Goal: Information Seeking & Learning: Learn about a topic

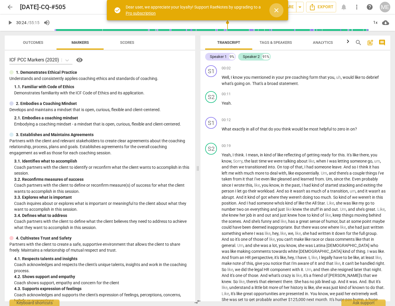
click at [275, 10] on span "close" at bounding box center [276, 10] width 7 height 7
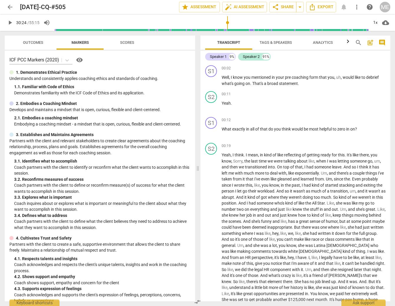
click at [10, 23] on span "play_arrow" at bounding box center [9, 22] width 7 height 7
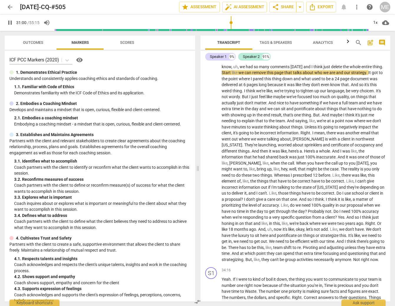
scroll to position [2492, 0]
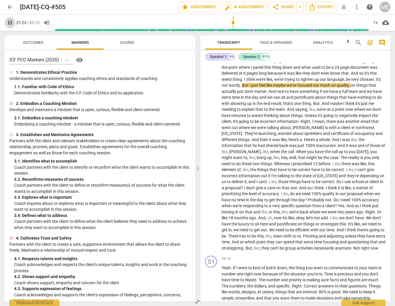
drag, startPoint x: 12, startPoint y: 22, endPoint x: 139, endPoint y: 24, distance: 126.9
click at [13, 21] on span "pause" at bounding box center [9, 22] width 7 height 7
click at [232, 25] on input "range" at bounding box center [211, 22] width 314 height 19
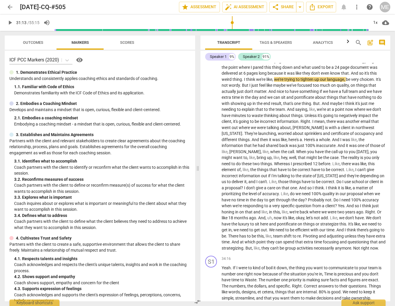
click at [10, 22] on span "play_arrow" at bounding box center [9, 22] width 7 height 7
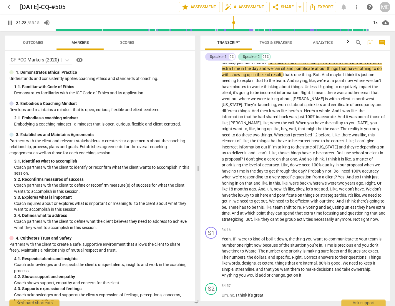
scroll to position [2526, 0]
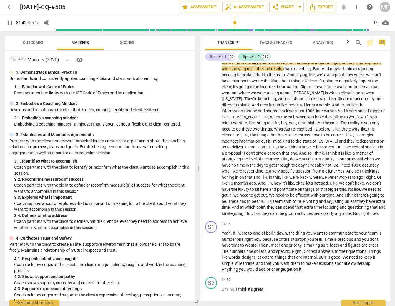
click at [7, 21] on span "pause" at bounding box center [9, 22] width 7 height 7
type input "1903"
click at [230, 71] on span "showing" at bounding box center [238, 69] width 16 height 5
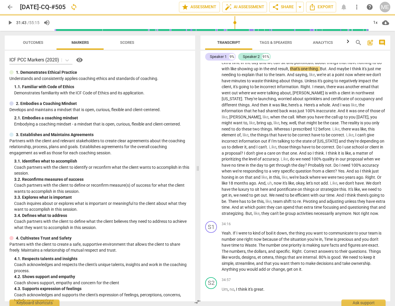
click at [10, 21] on span "play_arrow" at bounding box center [9, 22] width 7 height 7
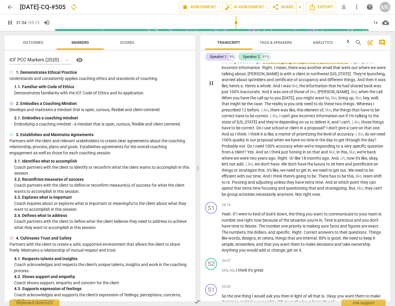
scroll to position [2493, 0]
click at [210, 87] on span "pause" at bounding box center [211, 83] width 7 height 7
click at [312, 97] on p "Yeah , I m mean it could be . Ah . I just like , I feel like we get stuck in li…" at bounding box center [304, 83] width 164 height 229
click at [210, 87] on span "play_arrow" at bounding box center [211, 83] width 7 height 7
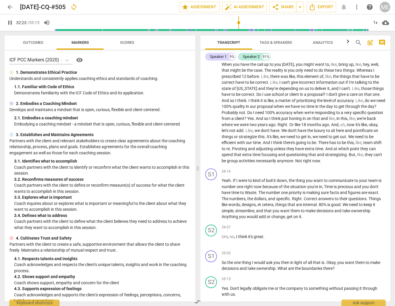
scroll to position [2527, 0]
click at [11, 20] on span "pause" at bounding box center [9, 22] width 7 height 7
click at [238, 24] on input "range" at bounding box center [211, 22] width 314 height 19
click at [9, 21] on span "play_arrow" at bounding box center [9, 22] width 7 height 7
click at [9, 23] on span "pause" at bounding box center [9, 22] width 7 height 7
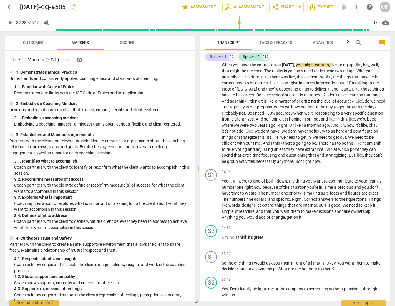
type input "1948"
drag, startPoint x: 279, startPoint y: 95, endPoint x: 287, endPoint y: 96, distance: 7.7
click at [270, 67] on span "up" at bounding box center [267, 65] width 6 height 5
drag, startPoint x: 280, startPoint y: 93, endPoint x: 290, endPoint y: 94, distance: 10.4
click at [288, 94] on p "Yeah , I m mean it could be . Ah . I just like , I feel like we get stuck in li…" at bounding box center [304, 49] width 164 height 229
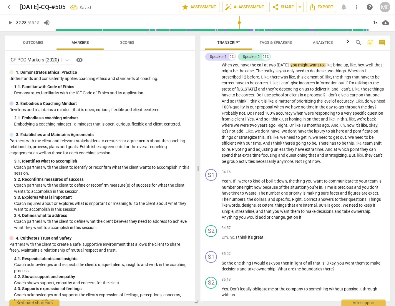
click at [10, 22] on span "play_arrow" at bounding box center [9, 22] width 7 height 7
click at [9, 21] on span "pause" at bounding box center [9, 22] width 7 height 7
type input "1963"
click at [235, 85] on span "correct" at bounding box center [229, 83] width 14 height 5
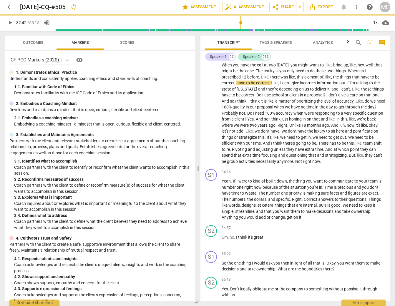
click at [11, 21] on span "play_arrow" at bounding box center [9, 22] width 7 height 7
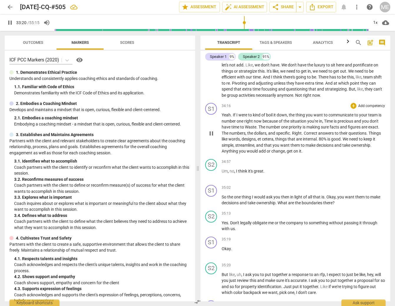
scroll to position [2593, 0]
click at [7, 23] on span "pause" at bounding box center [9, 22] width 7 height 7
click at [9, 24] on span "play_arrow" at bounding box center [9, 22] width 7 height 7
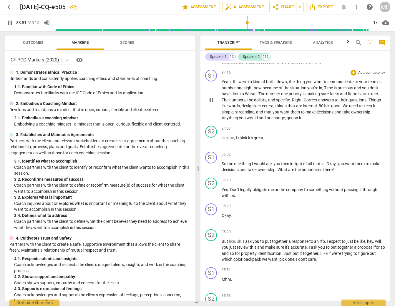
scroll to position [2627, 0]
drag, startPoint x: 9, startPoint y: 23, endPoint x: 120, endPoint y: 90, distance: 129.4
click at [9, 23] on span "pause" at bounding box center [9, 22] width 7 height 7
type input "2043"
drag, startPoint x: 257, startPoint y: 78, endPoint x: 260, endPoint y: 78, distance: 3.2
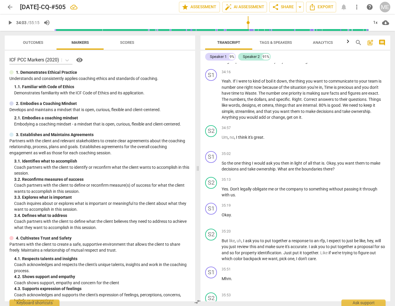
click at [11, 23] on span "play_arrow" at bounding box center [9, 22] width 7 height 7
drag, startPoint x: 9, startPoint y: 24, endPoint x: 11, endPoint y: 27, distance: 3.8
click at [9, 24] on span "pause" at bounding box center [9, 22] width 7 height 7
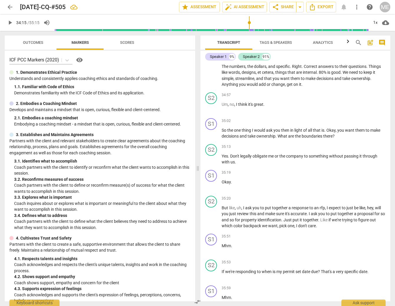
scroll to position [0, 0]
click at [10, 24] on span "play_arrow" at bounding box center [9, 22] width 7 height 7
click at [10, 25] on span "pause" at bounding box center [9, 22] width 7 height 7
type input "2065"
drag, startPoint x: 9, startPoint y: 22, endPoint x: 57, endPoint y: 100, distance: 92.0
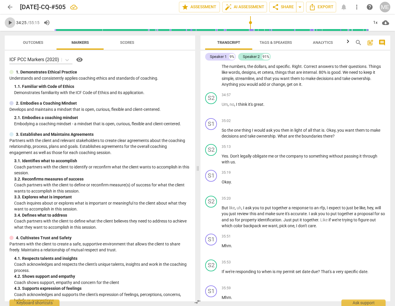
click at [48, 95] on div "arrow_back 2025-09-04-CQ-#505 edit star Assessment auto_fix_high AI Assessment …" at bounding box center [197, 153] width 395 height 306
click at [328, 57] on span "Time" at bounding box center [329, 54] width 10 height 5
click at [10, 23] on span "play_arrow" at bounding box center [9, 22] width 7 height 7
drag, startPoint x: 11, startPoint y: 21, endPoint x: 266, endPoint y: 81, distance: 262.2
click at [11, 22] on span "pause" at bounding box center [9, 22] width 7 height 7
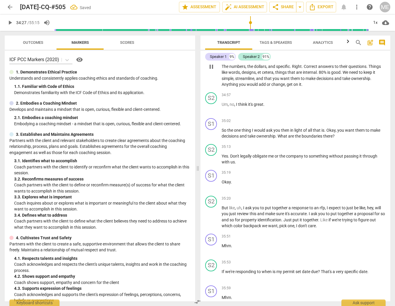
type input "2067"
drag, startPoint x: 326, startPoint y: 83, endPoint x: 339, endPoint y: 102, distance: 22.5
click at [326, 57] on span "tme" at bounding box center [328, 54] width 8 height 5
click at [248, 63] on span "Waste" at bounding box center [250, 60] width 11 height 5
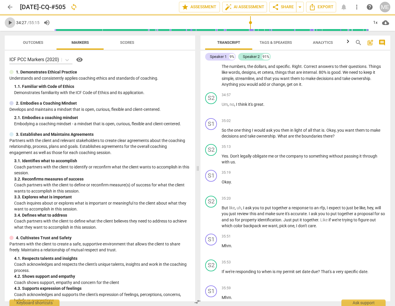
drag, startPoint x: 9, startPoint y: 23, endPoint x: 57, endPoint y: 46, distance: 52.1
click at [9, 24] on span "play_arrow" at bounding box center [9, 22] width 7 height 7
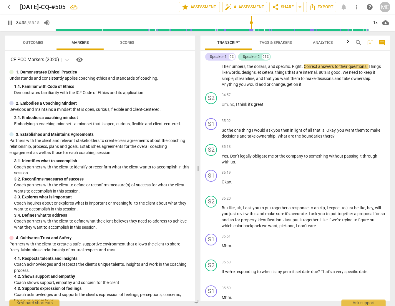
click at [9, 22] on span "pause" at bounding box center [9, 22] width 7 height 7
type input "2076"
click at [295, 88] on p "Yeah . If I were to kind of boil it down , the thing you want to communicate to…" at bounding box center [304, 66] width 164 height 42
drag, startPoint x: 300, startPoint y: 96, endPoint x: 305, endPoint y: 97, distance: 5.1
click at [305, 88] on p "Yeah . If I were to kind of boil it down , the thing you want to communicate to…" at bounding box center [304, 66] width 164 height 42
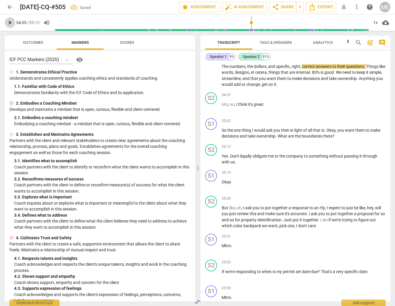
drag, startPoint x: 9, startPoint y: 23, endPoint x: 131, endPoint y: 70, distance: 130.4
click at [10, 23] on span "play_arrow" at bounding box center [9, 22] width 7 height 7
drag, startPoint x: 11, startPoint y: 22, endPoint x: 71, endPoint y: 54, distance: 68.1
click at [11, 22] on span "pause" at bounding box center [9, 22] width 7 height 7
type input "2081"
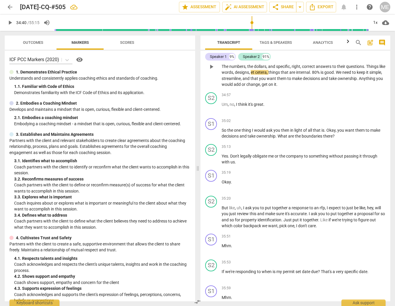
click at [263, 75] on span "cetera" at bounding box center [260, 72] width 11 height 5
click at [13, 23] on span "play_arrow" at bounding box center [9, 22] width 7 height 7
drag, startPoint x: 11, startPoint y: 22, endPoint x: 21, endPoint y: 37, distance: 18.6
click at [11, 22] on span "pause" at bounding box center [9, 22] width 7 height 7
click at [374, 88] on p "Yeah . If I were to kind of boil it down , the thing you want to communicate to…" at bounding box center [304, 66] width 164 height 42
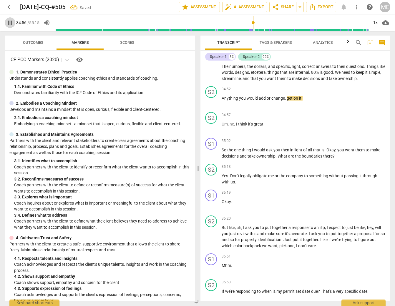
drag, startPoint x: 9, startPoint y: 22, endPoint x: 172, endPoint y: 85, distance: 174.8
click at [9, 23] on span "pause" at bounding box center [9, 22] width 7 height 7
type input "2097"
click at [222, 101] on span "Anything" at bounding box center [230, 98] width 17 height 5
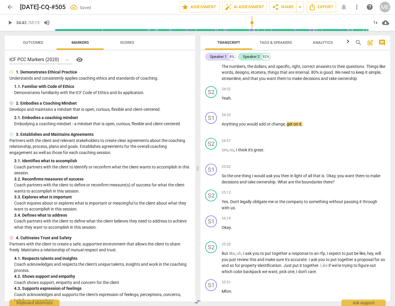
click at [252, 25] on input "range" at bounding box center [211, 22] width 314 height 19
click at [11, 22] on span "play_arrow" at bounding box center [9, 22] width 7 height 7
drag, startPoint x: 10, startPoint y: 22, endPoint x: 11, endPoint y: 26, distance: 4.1
click at [10, 23] on span "pause" at bounding box center [9, 22] width 7 height 7
type input "2098"
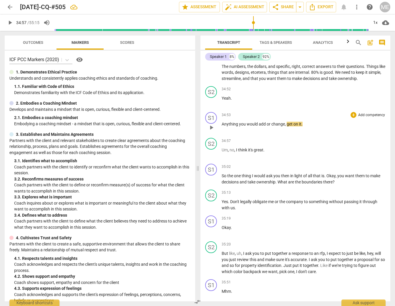
drag, startPoint x: 287, startPoint y: 152, endPoint x: 292, endPoint y: 156, distance: 6.4
click at [288, 127] on span "get" at bounding box center [290, 124] width 7 height 5
click at [289, 127] on span "get" at bounding box center [290, 124] width 7 height 5
click at [286, 127] on span "," at bounding box center [286, 124] width 2 height 5
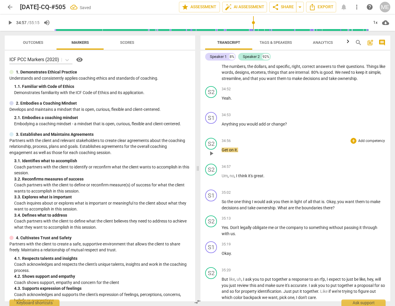
click at [245, 153] on p "Get on it ." at bounding box center [304, 150] width 164 height 6
click at [223, 178] on span "Um" at bounding box center [225, 176] width 6 height 5
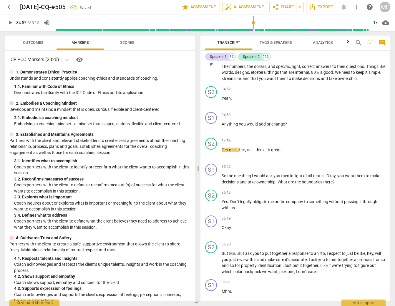
click at [260, 69] on span "dollars" at bounding box center [260, 66] width 12 height 5
click at [260, 75] on span "etcetera" at bounding box center [258, 72] width 15 height 5
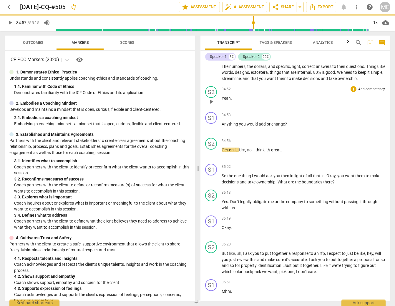
drag, startPoint x: 293, startPoint y: 130, endPoint x: 321, endPoint y: 165, distance: 44.6
click at [293, 102] on p "Yeah ." at bounding box center [304, 98] width 164 height 6
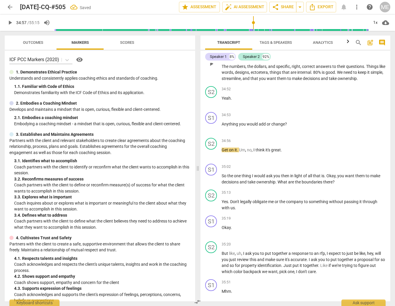
click at [263, 75] on span "ectcetera" at bounding box center [259, 72] width 17 height 5
click at [278, 110] on div "S2 play_arrow pause 34:52 + Add competency keyboard_arrow_right Yeah ." at bounding box center [295, 97] width 190 height 26
click at [260, 75] on span "ecetera" at bounding box center [258, 72] width 14 height 5
click at [9, 22] on span "play_arrow" at bounding box center [9, 22] width 7 height 7
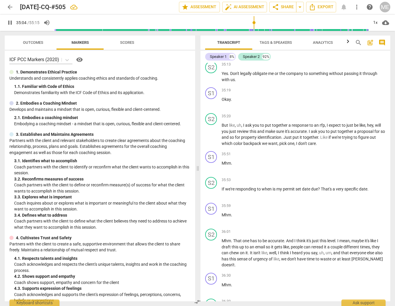
scroll to position [2, 0]
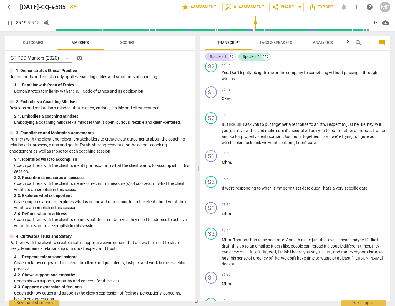
click at [10, 23] on span "pause" at bounding box center [9, 22] width 7 height 7
click at [10, 24] on span "play_arrow" at bounding box center [9, 22] width 7 height 7
click at [9, 23] on span "pause" at bounding box center [9, 22] width 7 height 7
type input "2129"
drag, startPoint x: 320, startPoint y: 154, endPoint x: 323, endPoint y: 153, distance: 4.1
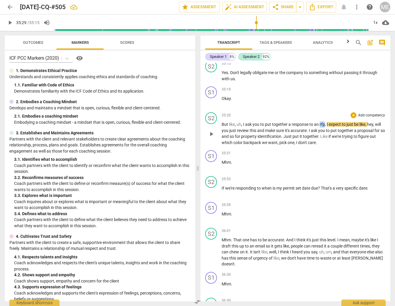
click at [323, 146] on p "But like , uh , I ask you to put together a response to an rfp , I expect to ju…" at bounding box center [304, 134] width 164 height 24
click at [11, 24] on span "play_arrow" at bounding box center [9, 22] width 7 height 7
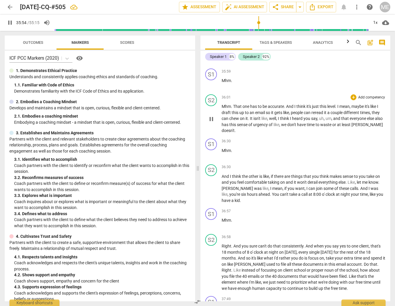
scroll to position [2923, 0]
drag, startPoint x: 8, startPoint y: 23, endPoint x: 151, endPoint y: 104, distance: 163.8
click at [9, 23] on span "pause" at bounding box center [9, 22] width 7 height 7
type input "2163"
click at [243, 84] on p "Mhm ." at bounding box center [304, 80] width 164 height 6
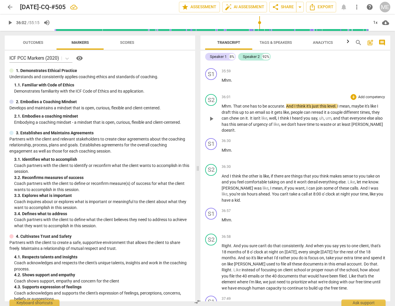
click at [222, 109] on span "Mhm" at bounding box center [226, 106] width 9 height 5
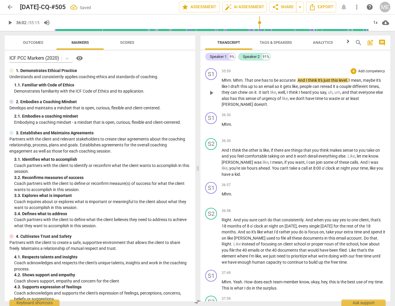
click at [245, 83] on span "That" at bounding box center [249, 80] width 9 height 5
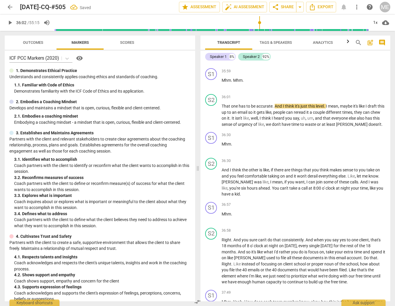
drag, startPoint x: 9, startPoint y: 20, endPoint x: 39, endPoint y: 50, distance: 42.0
click at [9, 21] on span "play_arrow" at bounding box center [9, 22] width 7 height 7
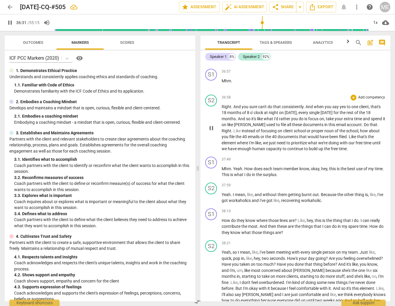
scroll to position [3056, 0]
click at [7, 24] on span "pause" at bounding box center [9, 22] width 7 height 7
click at [263, 25] on input "range" at bounding box center [211, 22] width 314 height 19
click at [11, 24] on span "play_arrow" at bounding box center [9, 22] width 7 height 7
click at [11, 23] on span "pause" at bounding box center [9, 22] width 7 height 7
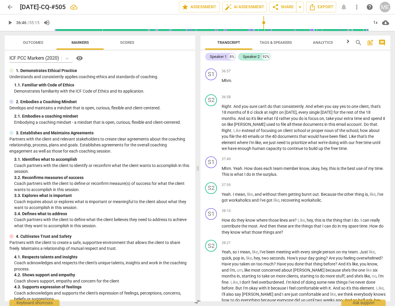
type input "2207"
drag, startPoint x: 227, startPoint y: 84, endPoint x: 238, endPoint y: 87, distance: 11.8
click at [239, 51] on span "Anderson" at bounding box center [238, 48] width 32 height 5
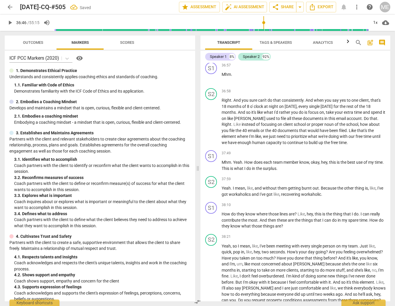
click at [228, 51] on span "An ajustine" at bounding box center [304, 45] width 164 height 11
click at [9, 22] on span "play_arrow" at bounding box center [9, 22] width 7 height 7
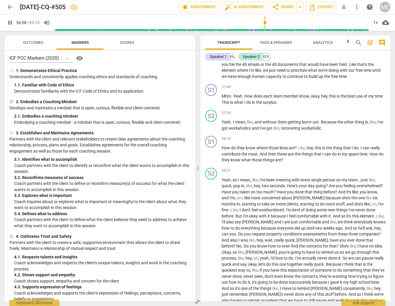
scroll to position [2, 0]
click at [7, 23] on span "pause" at bounding box center [9, 22] width 7 height 7
type input "2221"
click at [259, 36] on span "can't" at bounding box center [262, 34] width 9 height 5
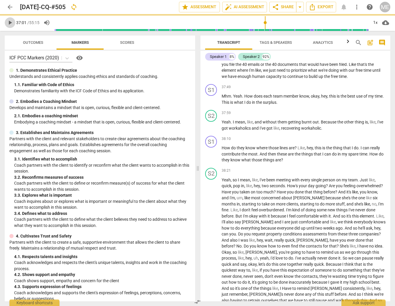
drag, startPoint x: 11, startPoint y: 23, endPoint x: 137, endPoint y: 73, distance: 136.0
click at [11, 23] on span "play_arrow" at bounding box center [9, 22] width 7 height 7
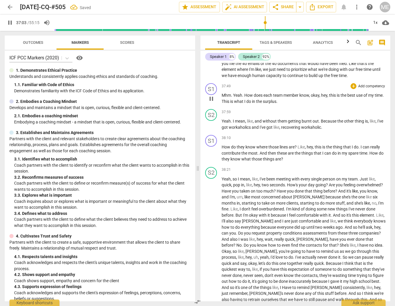
scroll to position [3123, 0]
drag, startPoint x: 11, startPoint y: 24, endPoint x: 16, endPoint y: 28, distance: 6.5
click at [12, 25] on span "pause" at bounding box center [9, 22] width 7 height 7
click at [9, 22] on span "play_arrow" at bounding box center [9, 22] width 7 height 7
click at [9, 21] on span "pause" at bounding box center [9, 22] width 7 height 7
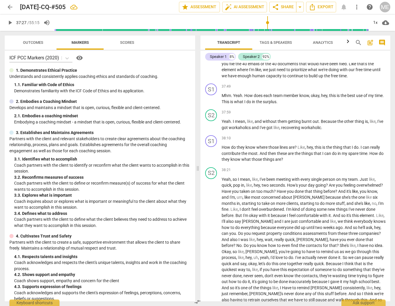
type input "2248"
click at [233, 60] on span "." at bounding box center [232, 57] width 2 height 5
click at [10, 21] on span "play_arrow" at bounding box center [9, 22] width 7 height 7
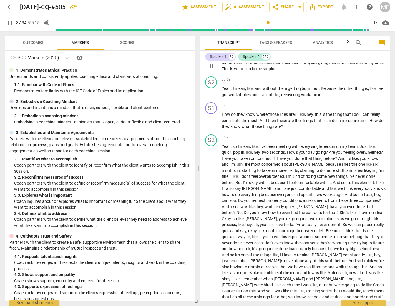
scroll to position [3156, 0]
click at [9, 23] on span "pause" at bounding box center [9, 22] width 7 height 7
click at [12, 21] on span "play_arrow" at bounding box center [9, 22] width 7 height 7
drag, startPoint x: 11, startPoint y: 21, endPoint x: 14, endPoint y: 22, distance: 3.4
click at [12, 21] on span "pause" at bounding box center [9, 22] width 7 height 7
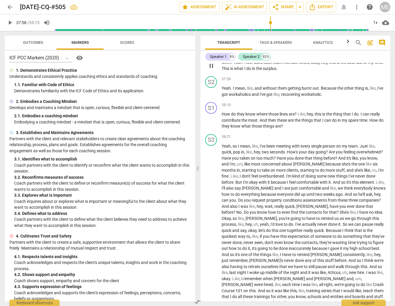
type input "2278"
click at [383, 65] on span "." at bounding box center [383, 62] width 1 height 5
click at [298, 72] on p "Mhm . Yeah . How does each team member know , okay , hey , this is the best use…" at bounding box center [304, 65] width 164 height 12
click at [269, 25] on input "range" at bounding box center [211, 22] width 314 height 19
drag, startPoint x: 11, startPoint y: 22, endPoint x: 101, endPoint y: 58, distance: 97.5
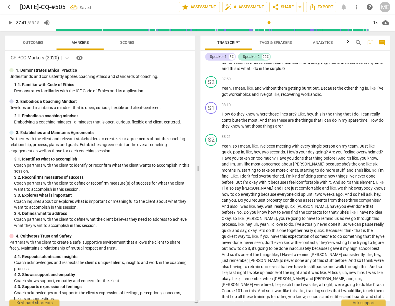
click at [11, 22] on span "play_arrow" at bounding box center [9, 22] width 7 height 7
click at [9, 25] on span "pause" at bounding box center [9, 22] width 7 height 7
type input "2297"
click at [360, 130] on p "How do they know where those lines are ? Like , hey , this is the thing that I …" at bounding box center [304, 120] width 164 height 18
click at [269, 130] on p "How do they know where those lines are ? Like , hey , this is the thing that I …" at bounding box center [304, 120] width 164 height 18
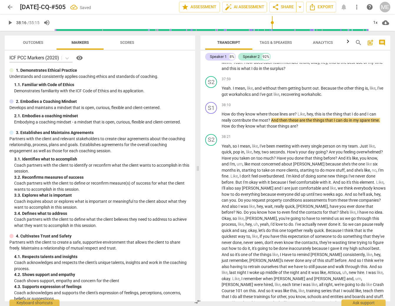
click at [10, 21] on span "play_arrow" at bounding box center [9, 22] width 7 height 7
drag, startPoint x: 9, startPoint y: 22, endPoint x: 16, endPoint y: 21, distance: 7.1
click at [11, 22] on span "pause" at bounding box center [9, 22] width 7 height 7
type input "2301"
click at [381, 130] on p "How do they know where those lines are ? Like , hey , this is the thing that I …" at bounding box center [304, 120] width 164 height 18
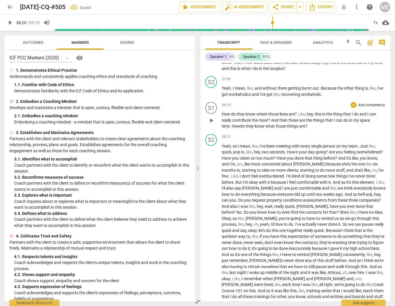
drag, startPoint x: 268, startPoint y: 162, endPoint x: 275, endPoint y: 165, distance: 7.7
click at [270, 130] on p "How do they know where those lines are ? Like , hey , this is the thing that I …" at bounding box center [304, 120] width 164 height 18
click at [9, 23] on span "play_arrow" at bounding box center [9, 22] width 7 height 7
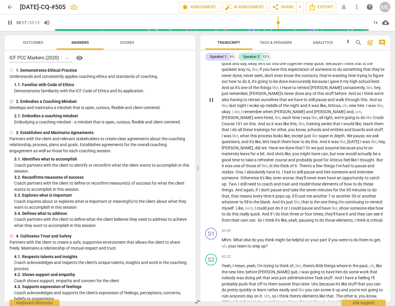
scroll to position [3324, 0]
drag, startPoint x: 9, startPoint y: 21, endPoint x: 18, endPoint y: 22, distance: 9.0
click at [10, 21] on span "pause" at bounding box center [9, 22] width 7 height 7
type input "2359"
click at [323, 78] on p "Yeah , so I mean , like , I've been meeting with every single person on my team…" at bounding box center [304, 100] width 164 height 248
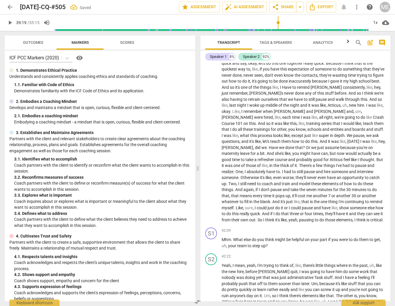
click at [9, 21] on span "play_arrow" at bounding box center [9, 22] width 7 height 7
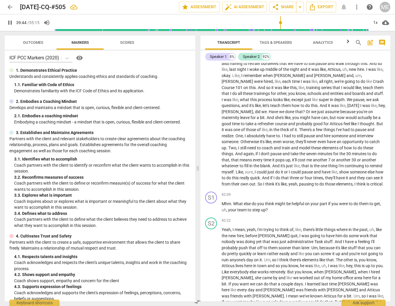
scroll to position [3366, 0]
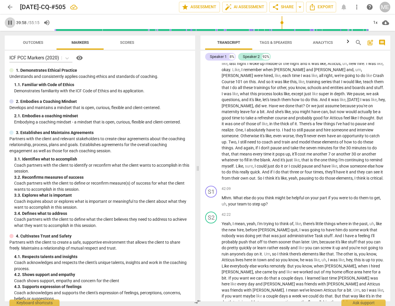
drag, startPoint x: 10, startPoint y: 25, endPoint x: 13, endPoint y: 28, distance: 4.0
click at [10, 25] on span "pause" at bounding box center [9, 22] width 7 height 7
type input "2399"
click at [292, 48] on span "Have" at bounding box center [287, 45] width 10 height 5
click at [10, 23] on span "play_arrow" at bounding box center [9, 22] width 7 height 7
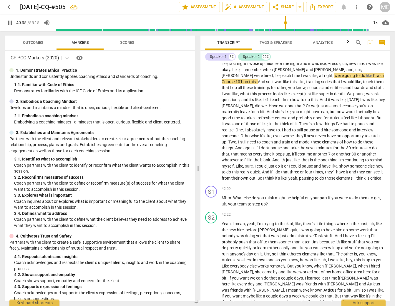
drag, startPoint x: 391, startPoint y: 237, endPoint x: 391, endPoint y: 240, distance: 3.6
click at [391, 240] on div "Transcript Tags & Speakers Analytics search post_add comment Speaker 1 8% Speak…" at bounding box center [296, 168] width 197 height 275
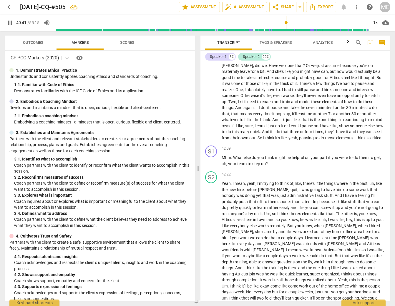
scroll to position [3418, 0]
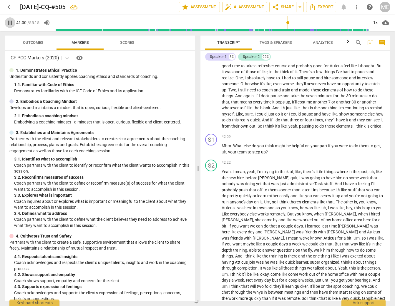
click at [11, 22] on span "pause" at bounding box center [9, 22] width 7 height 7
type input "2460"
drag, startPoint x: 362, startPoint y: 89, endPoint x: 366, endPoint y: 90, distance: 4.6
click at [366, 90] on p "Yeah , so I mean , like , I've been meeting with every single person on my team…" at bounding box center [304, 6] width 164 height 248
click at [11, 23] on span "play_arrow" at bounding box center [9, 22] width 7 height 7
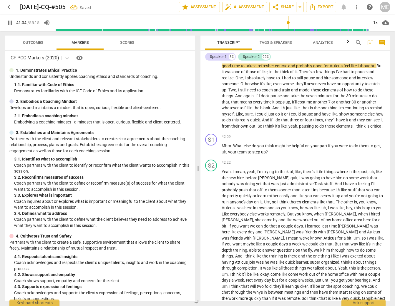
click at [11, 20] on span "pause" at bounding box center [9, 22] width 7 height 7
type input "2464"
drag, startPoint x: 249, startPoint y: 102, endPoint x: 256, endPoint y: 102, distance: 6.5
click at [256, 102] on p "Yeah , so I mean , like , I've been meeting with every single person on my team…" at bounding box center [304, 6] width 164 height 248
click at [10, 22] on span "play_arrow" at bounding box center [9, 22] width 7 height 7
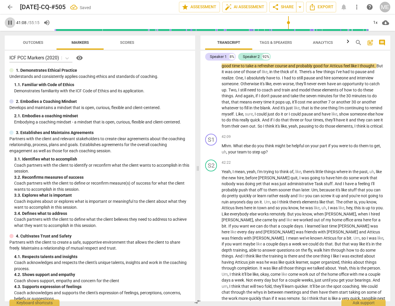
click at [9, 21] on span "pause" at bounding box center [9, 22] width 7 height 7
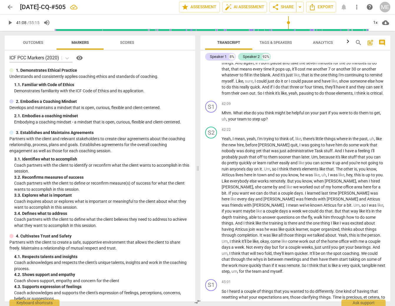
scroll to position [2, 0]
drag, startPoint x: 12, startPoint y: 22, endPoint x: 29, endPoint y: 44, distance: 27.1
click at [12, 23] on span "play_arrow" at bounding box center [9, 22] width 7 height 7
drag, startPoint x: 10, startPoint y: 24, endPoint x: 180, endPoint y: 60, distance: 174.3
click at [10, 23] on span "pause" at bounding box center [9, 22] width 7 height 7
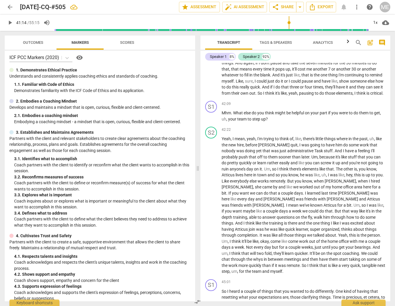
type input "2475"
drag, startPoint x: 238, startPoint y: 81, endPoint x: 243, endPoint y: 82, distance: 4.2
click at [8, 21] on span "play_arrow" at bounding box center [9, 22] width 7 height 7
drag, startPoint x: 10, startPoint y: 23, endPoint x: 11, endPoint y: 30, distance: 7.5
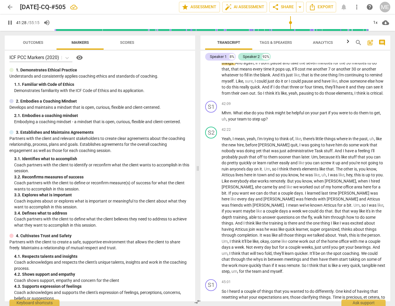
click at [11, 30] on div "pause 41:28 / 55:15 volume_up 1x cloud_download" at bounding box center [198, 22] width 386 height 16
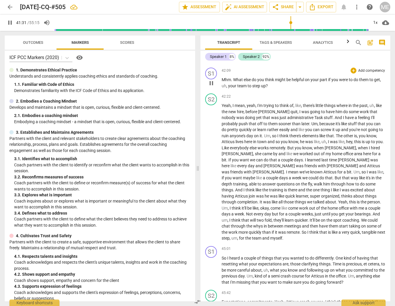
scroll to position [3484, 0]
click at [12, 24] on span "pause" at bounding box center [9, 22] width 7 height 7
type input "2499"
click at [333, 32] on span "for" at bounding box center [336, 29] width 6 height 5
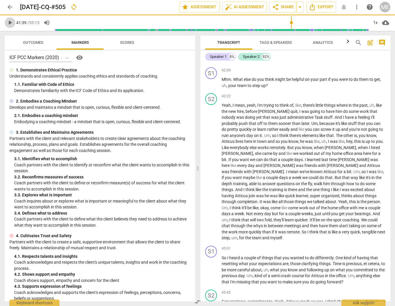
click at [10, 22] on span "play_arrow" at bounding box center [9, 22] width 7 height 7
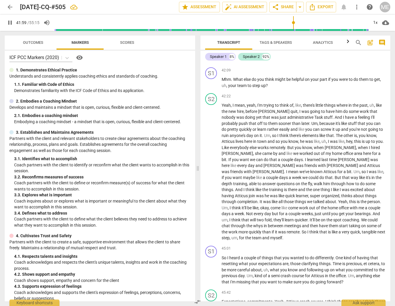
drag, startPoint x: 11, startPoint y: 23, endPoint x: 12, endPoint y: 31, distance: 7.5
click at [12, 31] on div "pause 41:59 / 55:15 volume_up 1x cloud_download" at bounding box center [198, 22] width 386 height 16
click at [10, 23] on span "pause" at bounding box center [9, 22] width 7 height 7
click at [292, 25] on input "range" at bounding box center [211, 22] width 314 height 19
click at [8, 22] on span "play_arrow" at bounding box center [9, 22] width 7 height 7
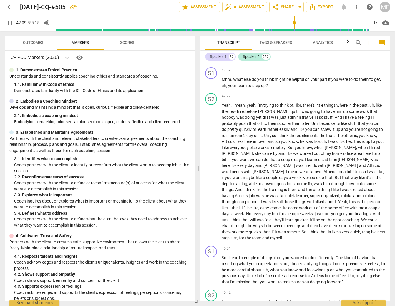
drag, startPoint x: 11, startPoint y: 22, endPoint x: 16, endPoint y: 46, distance: 24.9
click at [14, 46] on div "arrow_back 2025-09-04-CQ-#505 edit star Assessment auto_fix_high AI Assessment …" at bounding box center [197, 153] width 395 height 306
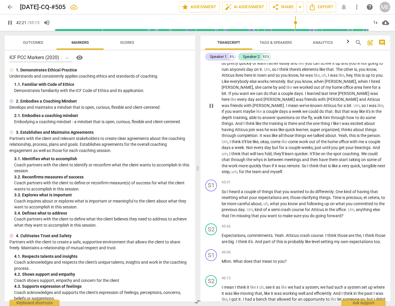
scroll to position [3551, 0]
drag, startPoint x: 8, startPoint y: 21, endPoint x: 63, endPoint y: 55, distance: 64.0
click at [9, 21] on span "pause" at bounding box center [9, 22] width 7 height 7
type input "2569"
click at [314, 53] on span "Task" at bounding box center [318, 51] width 9 height 5
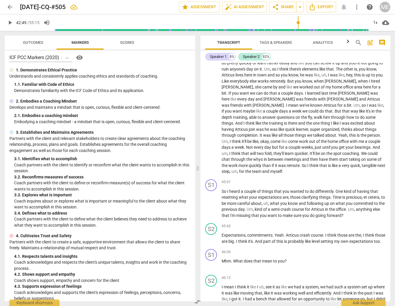
click at [10, 23] on span "play_arrow" at bounding box center [9, 22] width 7 height 7
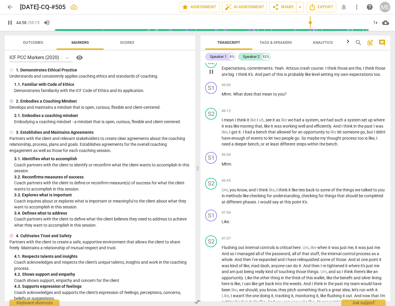
scroll to position [3718, 0]
drag, startPoint x: 10, startPoint y: 22, endPoint x: 128, endPoint y: 35, distance: 118.8
click at [11, 22] on span "pause" at bounding box center [9, 22] width 7 height 7
type input "2708"
drag, startPoint x: 343, startPoint y: 64, endPoint x: 353, endPoint y: 76, distance: 15.2
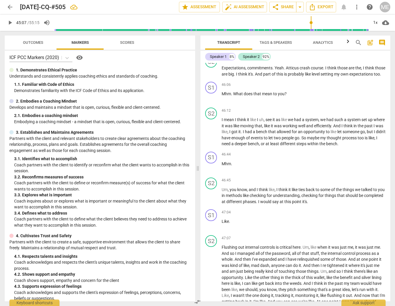
click at [343, 26] on span "One" at bounding box center [340, 24] width 8 height 5
click at [9, 23] on span "play_arrow" at bounding box center [9, 22] width 7 height 7
click at [11, 21] on span "pause" at bounding box center [9, 22] width 7 height 7
type input "2714"
click at [334, 52] on p "So I heard a couple of things that you wanted to do differently . One , kind of…" at bounding box center [304, 36] width 164 height 30
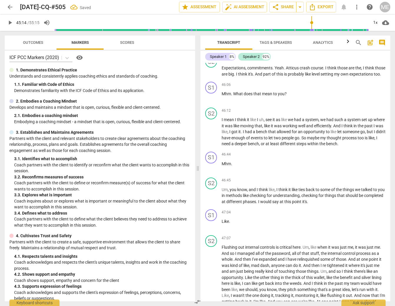
drag, startPoint x: 369, startPoint y: 71, endPoint x: 373, endPoint y: 76, distance: 6.1
click at [370, 52] on p "So I heard a couple of things that you wanted to do differently . One , kind of…" at bounding box center [304, 36] width 164 height 30
click at [370, 32] on span "cetera" at bounding box center [372, 30] width 11 height 5
click at [10, 22] on span "play_arrow" at bounding box center [9, 22] width 7 height 7
drag, startPoint x: 9, startPoint y: 22, endPoint x: 177, endPoint y: 25, distance: 168.1
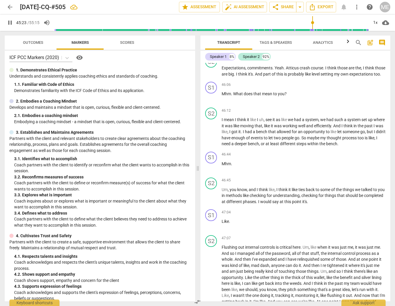
click at [9, 22] on span "pause" at bounding box center [9, 22] width 7 height 7
click at [312, 26] on input "range" at bounding box center [211, 22] width 314 height 19
click at [9, 23] on span "play_arrow" at bounding box center [9, 22] width 7 height 7
drag, startPoint x: 9, startPoint y: 22, endPoint x: 40, endPoint y: 26, distance: 31.4
click at [15, 24] on span "pause" at bounding box center [10, 22] width 11 height 7
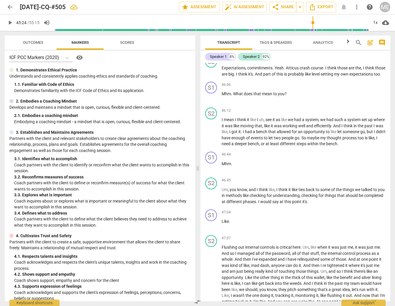
click at [311, 26] on input "range" at bounding box center [211, 22] width 314 height 19
click at [11, 23] on span "play_arrow" at bounding box center [9, 22] width 7 height 7
click at [9, 24] on span "pause" at bounding box center [9, 22] width 7 height 7
type input "2721"
drag, startPoint x: 284, startPoint y: 78, endPoint x: 301, endPoint y: 78, distance: 16.8
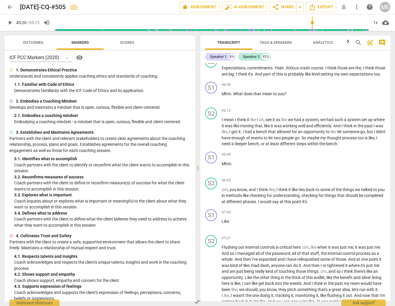
click at [301, 52] on p "So I heard a couple of things that you wanted to do differently . One , kind of…" at bounding box center [304, 36] width 164 height 30
drag, startPoint x: 11, startPoint y: 22, endPoint x: 13, endPoint y: 26, distance: 4.3
click at [11, 22] on span "play_arrow" at bounding box center [9, 22] width 7 height 7
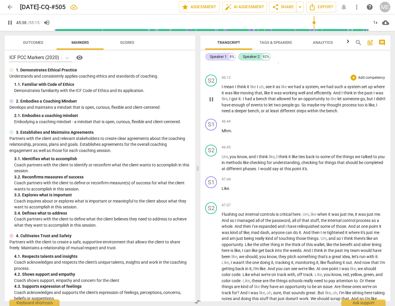
scroll to position [3752, 0]
click at [10, 22] on span "pause" at bounding box center [9, 22] width 7 height 7
type input "2746"
click at [222, 37] on span "Expectations" at bounding box center [234, 34] width 24 height 5
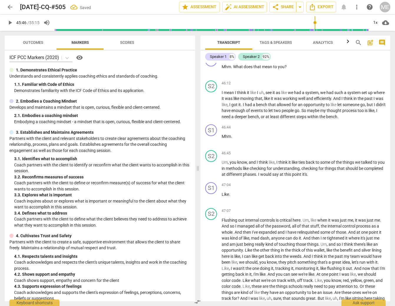
click at [243, 37] on span "Expectations" at bounding box center [253, 34] width 24 height 5
click at [9, 21] on span "play_arrow" at bounding box center [9, 22] width 7 height 7
click at [11, 24] on span "pause" at bounding box center [9, 22] width 7 height 7
click at [313, 25] on input "range" at bounding box center [211, 22] width 314 height 19
drag, startPoint x: 9, startPoint y: 21, endPoint x: 166, endPoint y: 134, distance: 193.3
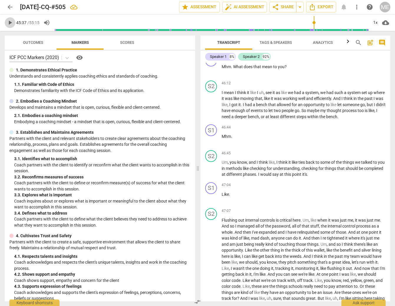
click at [9, 21] on span "play_arrow" at bounding box center [9, 22] width 7 height 7
click at [10, 24] on span "pause" at bounding box center [9, 22] width 7 height 7
type input "2751"
click at [318, 37] on span "Atticus" at bounding box center [312, 34] width 14 height 5
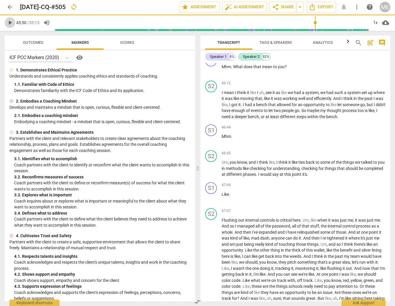
drag, startPoint x: 9, startPoint y: 22, endPoint x: 131, endPoint y: 74, distance: 132.7
click at [9, 22] on span "play_arrow" at bounding box center [9, 22] width 7 height 7
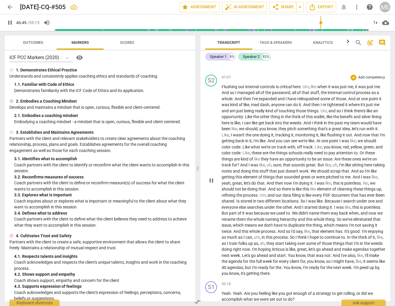
scroll to position [3886, 0]
drag, startPoint x: 8, startPoint y: 22, endPoint x: 54, endPoint y: 33, distance: 47.5
click at [9, 22] on span "pause" at bounding box center [9, 22] width 7 height 7
type input "2827"
click at [222, 63] on span "Like" at bounding box center [225, 60] width 7 height 5
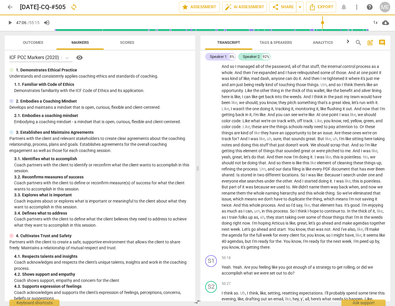
scroll to position [3860, 0]
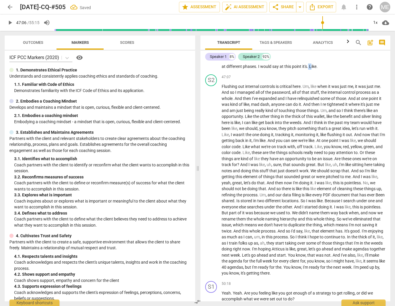
click at [330, 70] on p "Um , you know , and I think like , I think it like ties back to some of the thi…" at bounding box center [304, 61] width 164 height 18
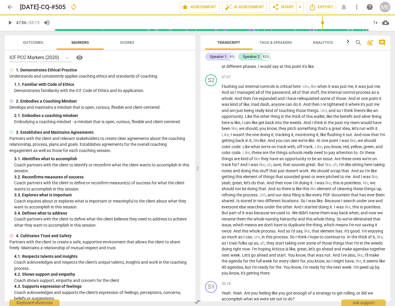
click at [345, 70] on p "Um , you know , and I think like , I think it like ties back to some of the thi…" at bounding box center [304, 61] width 164 height 18
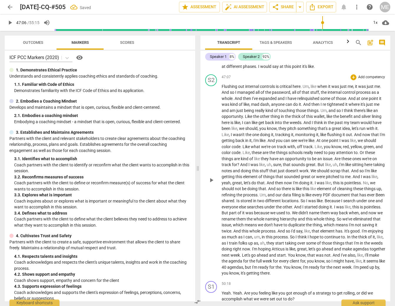
click at [222, 89] on span "Flushing" at bounding box center [230, 86] width 16 height 5
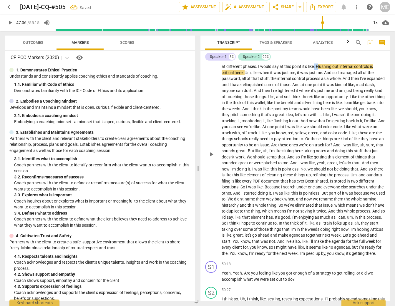
click at [338, 109] on p "Um , you know , and I think like , I think it like ties back to some of the thi…" at bounding box center [304, 154] width 164 height 205
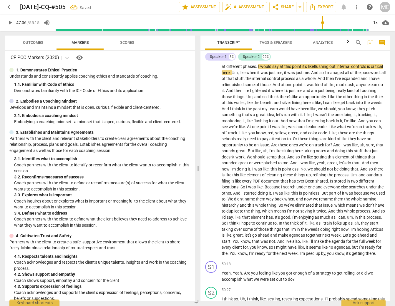
click at [9, 23] on span "play_arrow" at bounding box center [9, 22] width 7 height 7
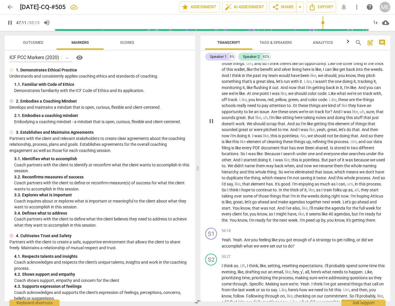
scroll to position [3893, 0]
click at [9, 23] on span "pause" at bounding box center [9, 22] width 7 height 7
type input "2842"
click at [361, 42] on span "password" at bounding box center [370, 39] width 18 height 5
drag, startPoint x: 9, startPoint y: 23, endPoint x: 11, endPoint y: 26, distance: 4.0
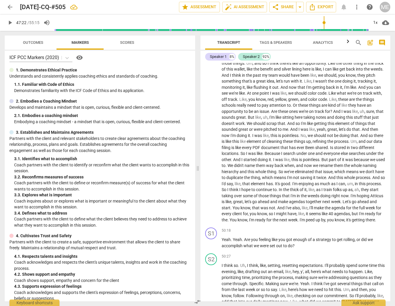
click at [9, 24] on span "play_arrow" at bounding box center [9, 22] width 7 height 7
click at [10, 21] on span "pause" at bounding box center [9, 22] width 7 height 7
type input "2857"
drag, startPoint x: 360, startPoint y: 99, endPoint x: 365, endPoint y: 100, distance: 5.1
click at [365, 100] on p "Um , you know , and I think like , I think it like ties back to some of the thi…" at bounding box center [304, 120] width 164 height 205
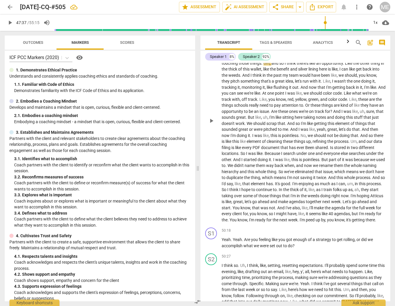
scroll to position [3896, 0]
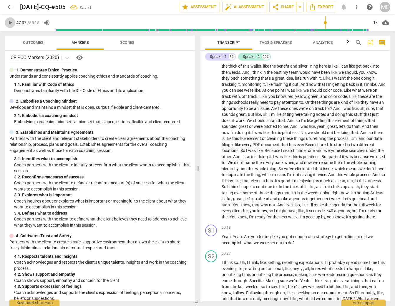
click at [9, 22] on span "play_arrow" at bounding box center [9, 22] width 7 height 7
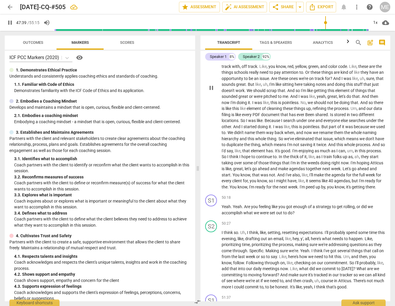
scroll to position [3926, 0]
click at [11, 24] on span "pause" at bounding box center [9, 22] width 7 height 7
drag, startPoint x: 270, startPoint y: 90, endPoint x: 288, endPoint y: 90, distance: 18.0
click at [288, 90] on p "Um , you know , and I think like , I think it like ties back to some of the thi…" at bounding box center [304, 87] width 164 height 205
click at [326, 24] on input "range" at bounding box center [211, 22] width 314 height 19
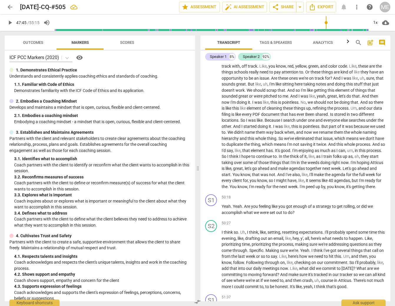
click at [11, 22] on span "play_arrow" at bounding box center [9, 22] width 7 height 7
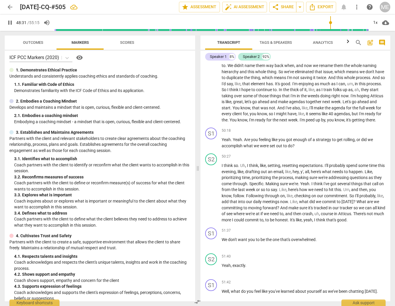
scroll to position [3994, 0]
drag, startPoint x: 8, startPoint y: 21, endPoint x: 37, endPoint y: 43, distance: 36.2
click at [9, 22] on span "pause" at bounding box center [9, 22] width 7 height 7
click at [305, 50] on span "Been" at bounding box center [310, 47] width 10 height 5
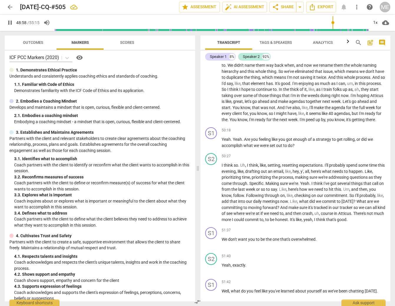
click at [305, 50] on span "Been" at bounding box center [310, 47] width 10 height 5
click at [11, 23] on span "pause" at bounding box center [9, 22] width 7 height 7
type input "2940"
click at [305, 50] on span "Been" at bounding box center [310, 47] width 10 height 5
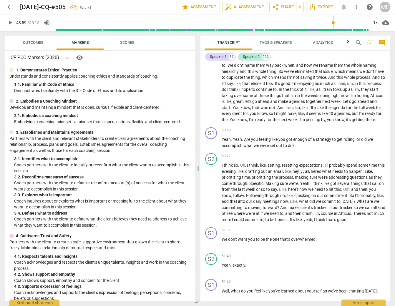
drag, startPoint x: 260, startPoint y: 94, endPoint x: 264, endPoint y: 94, distance: 3.8
click at [264, 94] on p "Um , you know , and I think like , I think it like ties back to some of the thi…" at bounding box center [304, 20] width 164 height 205
click at [10, 22] on span "play_arrow" at bounding box center [9, 22] width 7 height 7
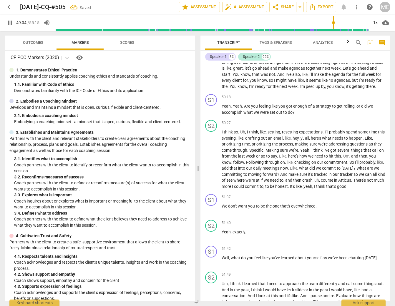
scroll to position [4027, 0]
click at [9, 24] on span "pause" at bounding box center [9, 22] width 7 height 7
type input "3014"
click at [228, 89] on span "the" at bounding box center [225, 86] width 6 height 5
click at [304, 89] on span "peed" at bounding box center [309, 86] width 10 height 5
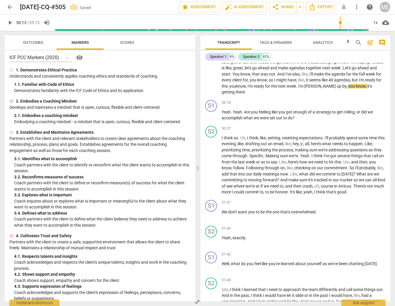
click at [9, 21] on span "play_arrow" at bounding box center [9, 22] width 7 height 7
drag, startPoint x: 12, startPoint y: 21, endPoint x: 16, endPoint y: 21, distance: 3.8
click at [16, 21] on div "pause 50:18 / 55:15 volume_up 1x cloud_download" at bounding box center [198, 22] width 386 height 16
type input "3021"
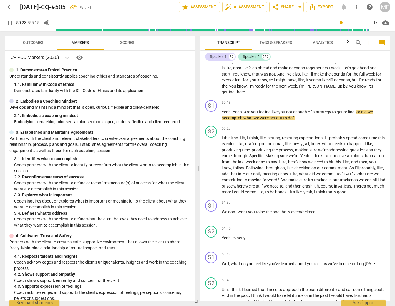
click at [369, 89] on span "it's" at bounding box center [371, 86] width 5 height 5
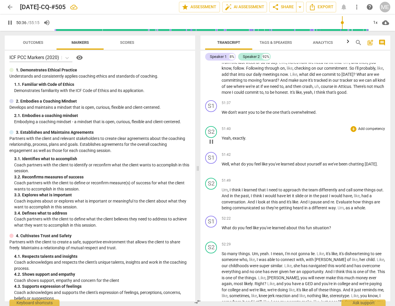
scroll to position [4127, 0]
click at [10, 20] on span "pause" at bounding box center [9, 22] width 7 height 7
type input "3041"
click at [314, 85] on p "I think so . Uh , I think , like , setting , resetting expectations . I'll prob…" at bounding box center [304, 65] width 164 height 60
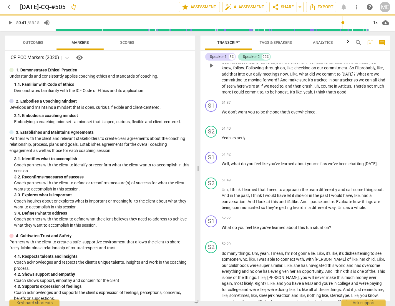
drag, startPoint x: 10, startPoint y: 22, endPoint x: 129, endPoint y: 71, distance: 128.4
click at [10, 22] on span "play_arrow" at bounding box center [9, 22] width 7 height 7
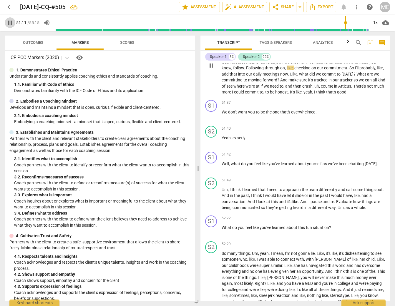
click at [12, 24] on span "pause" at bounding box center [9, 22] width 7 height 7
type input "3071"
drag, startPoint x: 251, startPoint y: 110, endPoint x: 264, endPoint y: 110, distance: 12.7
click at [265, 95] on p "I think so . Uh , I think , like , setting , resetting expectations . I'll prob…" at bounding box center [304, 65] width 164 height 60
click at [10, 20] on span "play_arrow" at bounding box center [9, 22] width 7 height 7
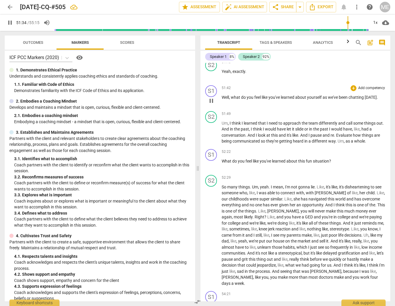
scroll to position [4194, 0]
drag, startPoint x: 10, startPoint y: 19, endPoint x: 13, endPoint y: 21, distance: 3.2
click at [10, 19] on span "pause" at bounding box center [9, 22] width 7 height 7
click at [285, 49] on p "We don't want you to be the one that's overwhelmed ." at bounding box center [304, 45] width 164 height 6
drag, startPoint x: 10, startPoint y: 23, endPoint x: 177, endPoint y: 82, distance: 177.0
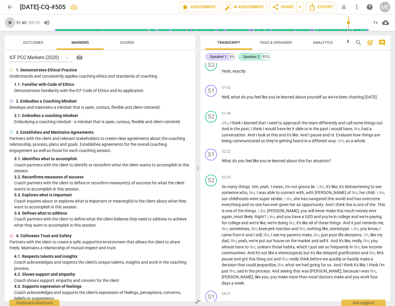
click at [18, 24] on div "play_arrow 51:40 / 55:15 volume_up 1x cloud_download" at bounding box center [198, 22] width 386 height 16
click at [11, 21] on span "play_arrow" at bounding box center [9, 22] width 7 height 7
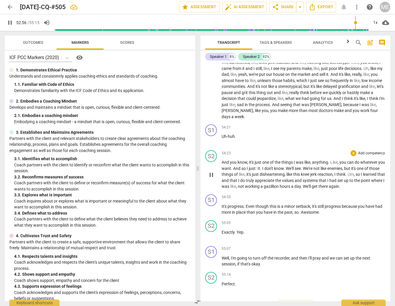
scroll to position [4361, 0]
drag, startPoint x: 10, startPoint y: 25, endPoint x: 23, endPoint y: 29, distance: 13.2
click at [12, 26] on span "pause" at bounding box center [9, 22] width 7 height 7
type input "3191"
drag, startPoint x: 276, startPoint y: 86, endPoint x: 286, endPoint y: 86, distance: 9.7
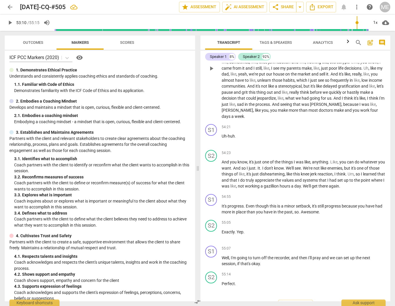
click at [286, 86] on p "So many things . Um , yeah . I mean , I'm not gonna lie . Like , it's like , it…" at bounding box center [304, 68] width 164 height 103
click at [280, 84] on p "So many things . Um , yeah . I mean , I'm not gonna lie . Like , it's like , it…" at bounding box center [304, 68] width 164 height 103
click at [281, 47] on span ", JOanna" at bounding box center [281, 44] width 33 height 5
click at [9, 22] on span "play_arrow" at bounding box center [9, 22] width 7 height 7
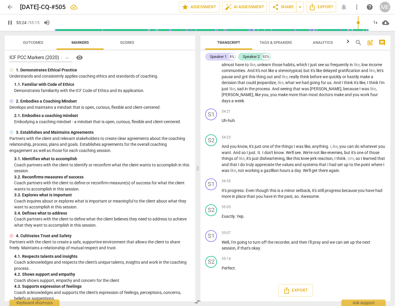
scroll to position [4394, 0]
click at [9, 23] on span "pause" at bounding box center [9, 22] width 7 height 7
type input "3211"
drag, startPoint x: 316, startPoint y: 70, endPoint x: 322, endPoint y: 71, distance: 6.8
click at [322, 49] on span "nothing" at bounding box center [314, 46] width 15 height 5
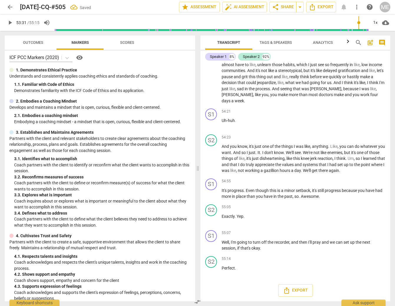
drag, startPoint x: 328, startPoint y: 71, endPoint x: 336, endPoint y: 80, distance: 11.5
click at [326, 49] on span "," at bounding box center [326, 46] width 2 height 5
click at [346, 49] on span "." at bounding box center [345, 46] width 2 height 5
drag, startPoint x: 10, startPoint y: 24, endPoint x: 63, endPoint y: 34, distance: 54.2
click at [11, 24] on span "play_arrow" at bounding box center [9, 22] width 7 height 7
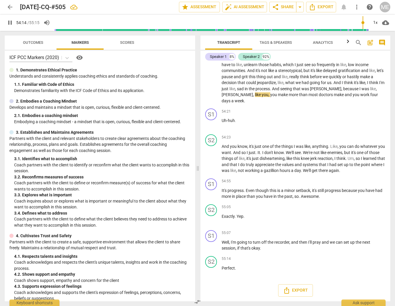
click at [8, 21] on span "pause" at bounding box center [9, 22] width 7 height 7
type input "3255"
click at [240, 104] on p "So many things . Um , yeah . I mean , I'm not gonna lie . Like , it's like , it…" at bounding box center [304, 52] width 164 height 103
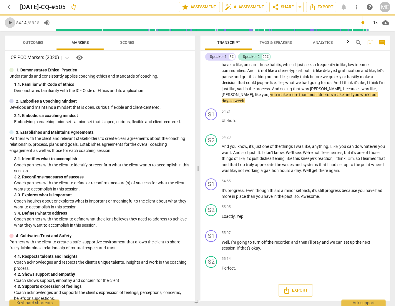
drag, startPoint x: 13, startPoint y: 21, endPoint x: 127, endPoint y: 74, distance: 125.6
click at [13, 22] on span "play_arrow" at bounding box center [9, 22] width 7 height 7
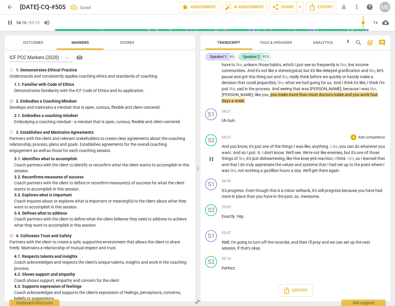
scroll to position [4419, 0]
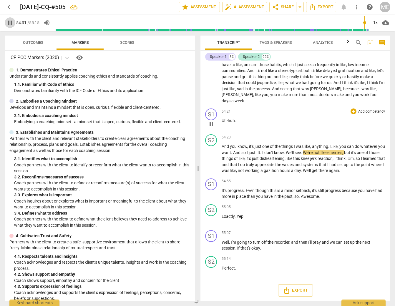
drag, startPoint x: 13, startPoint y: 22, endPoint x: 288, endPoint y: 117, distance: 291.2
click at [15, 22] on div "pause 54:31 / 55:15 volume_up 1x cloud_download" at bounding box center [198, 22] width 386 height 16
drag, startPoint x: 11, startPoint y: 23, endPoint x: 175, endPoint y: 60, distance: 168.6
click at [13, 23] on span "pause" at bounding box center [9, 22] width 7 height 7
type input "3274"
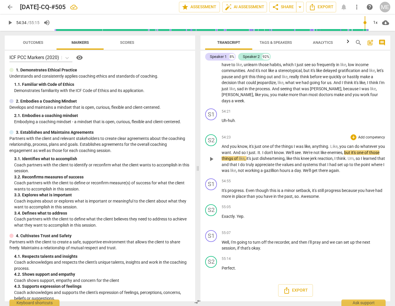
click at [313, 150] on span "We're" at bounding box center [308, 152] width 11 height 5
click at [11, 24] on span "play_arrow" at bounding box center [9, 22] width 7 height 7
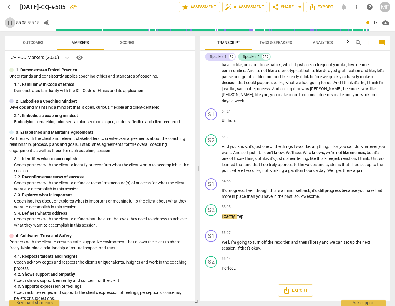
click at [9, 24] on span "pause" at bounding box center [9, 22] width 7 height 7
type input "3306"
drag, startPoint x: 306, startPoint y: 196, endPoint x: 312, endPoint y: 197, distance: 5.7
click at [311, 197] on p "It's progress . Even though this is a minor setback , it's still progress becau…" at bounding box center [304, 194] width 164 height 12
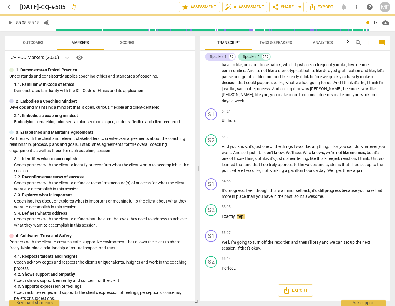
drag, startPoint x: 8, startPoint y: 22, endPoint x: 11, endPoint y: 26, distance: 5.5
click at [9, 22] on span "play_arrow" at bounding box center [9, 22] width 7 height 7
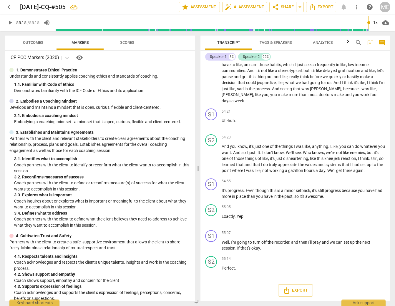
type input "3315"
click at [354, 6] on span "more_vert" at bounding box center [356, 7] width 7 height 7
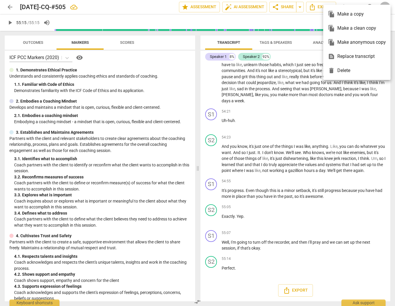
click at [349, 13] on div "file_copy Make a copy" at bounding box center [357, 14] width 58 height 14
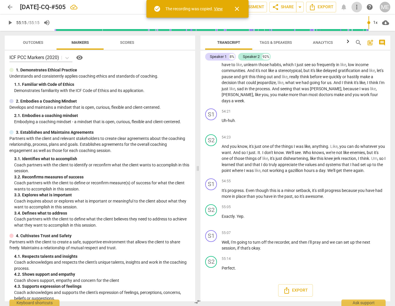
click at [357, 6] on span "more_vert" at bounding box center [356, 7] width 7 height 7
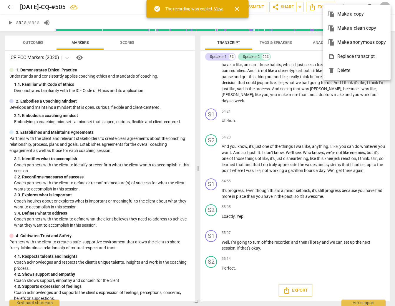
click at [103, 4] on div at bounding box center [197, 153] width 395 height 306
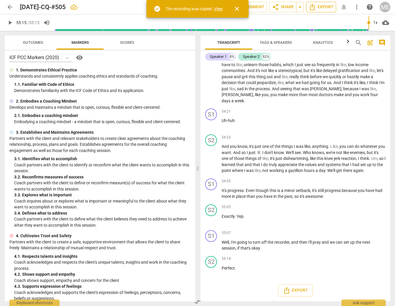
click at [319, 6] on span "Export" at bounding box center [321, 7] width 25 height 7
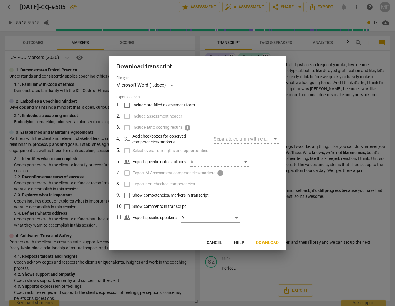
click at [270, 243] on span "Download" at bounding box center [267, 243] width 23 height 6
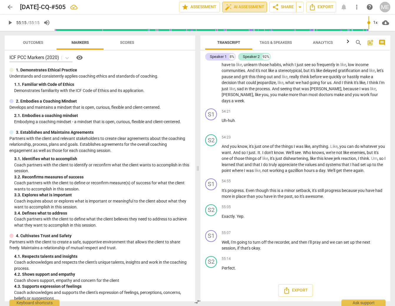
click at [249, 6] on span "auto_fix_high AI Assessment" at bounding box center [244, 7] width 39 height 7
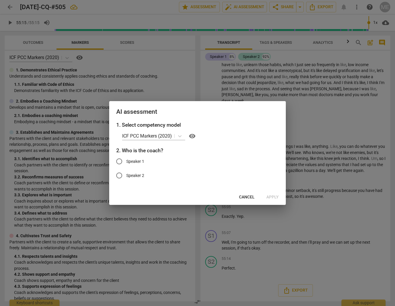
click at [120, 160] on input "Speaker 1" at bounding box center [119, 162] width 14 height 14
radio input "true"
click at [277, 197] on span "Apply" at bounding box center [272, 198] width 12 height 6
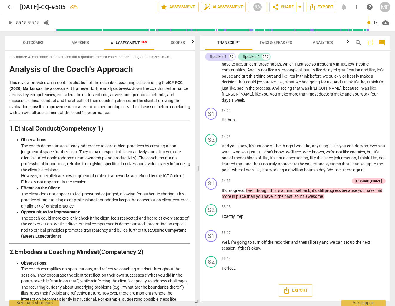
scroll to position [0, 0]
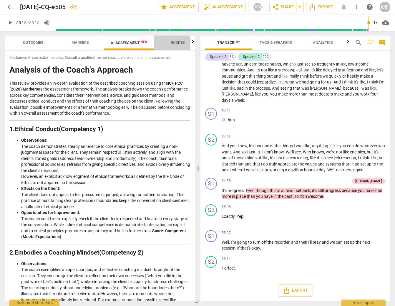
click at [180, 42] on span "Scores" at bounding box center [178, 42] width 14 height 4
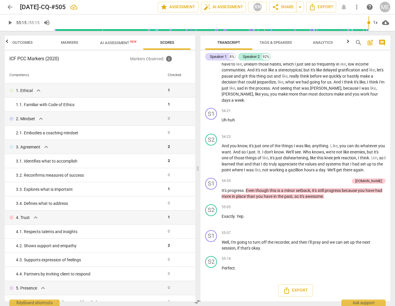
click at [113, 42] on span "AI Assessment New" at bounding box center [118, 43] width 36 height 4
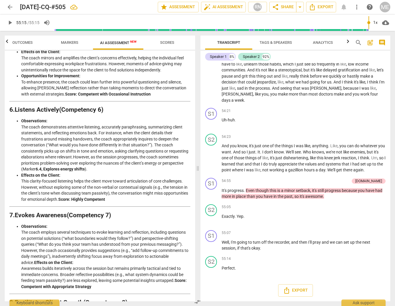
scroll to position [823, 0]
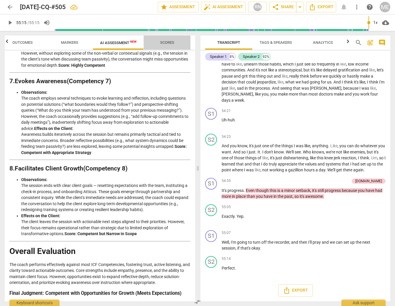
click at [165, 43] on span "Scores" at bounding box center [167, 42] width 14 height 4
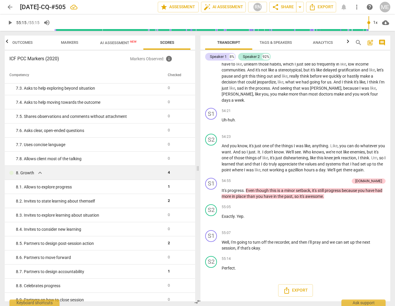
scroll to position [446, 0]
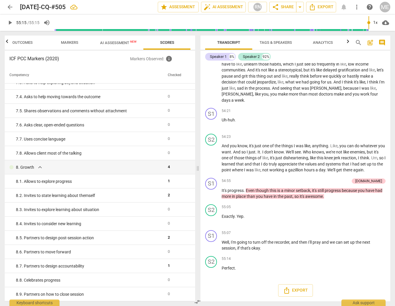
type input "3315"
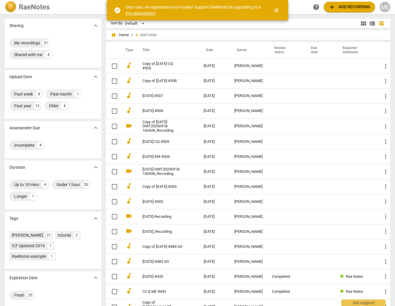
drag, startPoint x: 176, startPoint y: 64, endPoint x: 179, endPoint y: 68, distance: 4.6
click at [176, 64] on link "Copy of [DATE]-CQ-#505" at bounding box center [162, 66] width 40 height 9
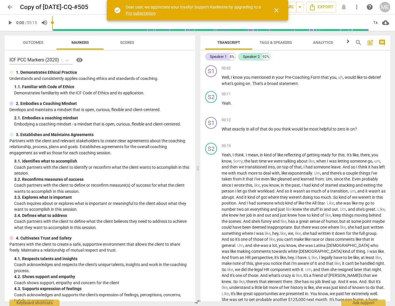
click at [278, 8] on span "close" at bounding box center [276, 10] width 7 height 7
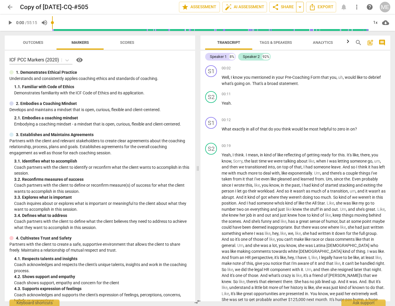
click at [300, 8] on span "arrow_drop_down" at bounding box center [299, 7] width 7 height 7
click at [245, 6] on span "auto_fix_high AI Assessment" at bounding box center [244, 7] width 39 height 7
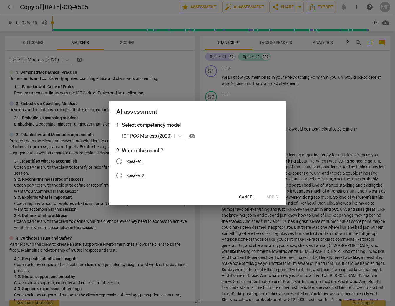
drag, startPoint x: 118, startPoint y: 161, endPoint x: 135, endPoint y: 177, distance: 23.3
click at [119, 161] on input "Speaker 1" at bounding box center [119, 162] width 14 height 14
radio input "true"
click at [272, 197] on span "Apply" at bounding box center [272, 198] width 12 height 6
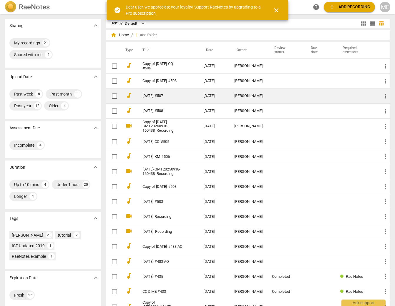
click at [147, 96] on link "[DATE]-#507" at bounding box center [162, 96] width 40 height 4
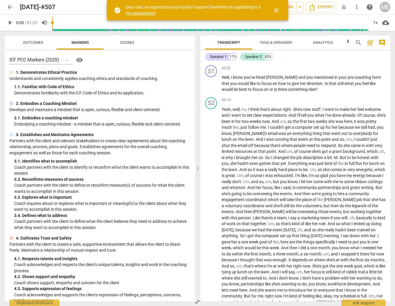
drag, startPoint x: 276, startPoint y: 9, endPoint x: 224, endPoint y: 33, distance: 57.7
click at [276, 10] on span "close" at bounding box center [276, 10] width 7 height 7
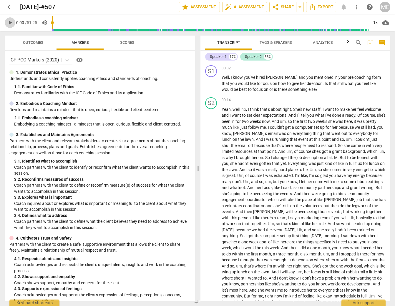
click at [9, 22] on span "play_arrow" at bounding box center [9, 22] width 7 height 7
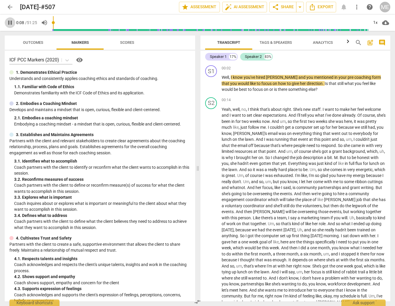
click at [13, 21] on span "pause" at bounding box center [9, 22] width 7 height 7
type input "9"
drag, startPoint x: 331, startPoint y: 77, endPoint x: 334, endPoint y: 75, distance: 3.4
click at [333, 76] on p "Well , I know you've hired [PERSON_NAME] and you mentioned in your pre coaching…" at bounding box center [304, 83] width 164 height 18
click at [359, 77] on p "Well , I know you've hired [PERSON_NAME] and you mentioned in your P re-C oachi…" at bounding box center [304, 83] width 164 height 18
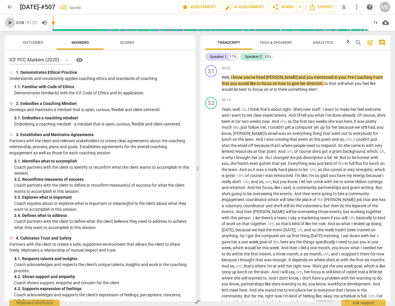
click at [9, 24] on span "play_arrow" at bounding box center [9, 22] width 7 height 7
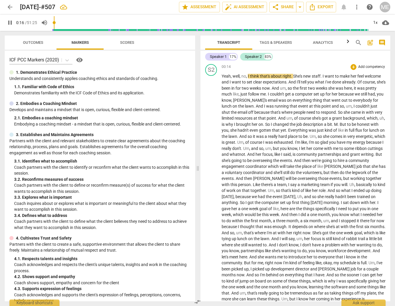
scroll to position [34, 0]
click at [10, 21] on span "pause" at bounding box center [9, 22] width 7 height 7
type input "22"
click at [10, 23] on span "play_arrow" at bounding box center [9, 22] width 7 height 7
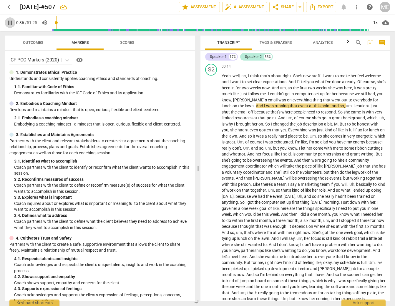
drag, startPoint x: 12, startPoint y: 21, endPoint x: 171, endPoint y: 95, distance: 175.0
click at [13, 23] on span "pause" at bounding box center [9, 22] width 7 height 7
type input "36"
click at [223, 105] on span "lunch" at bounding box center [227, 106] width 11 height 5
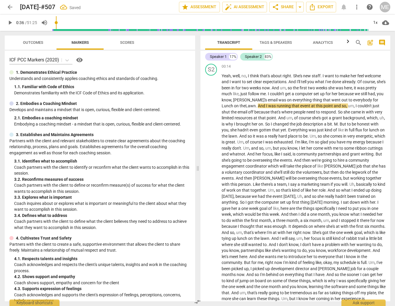
drag, startPoint x: 10, startPoint y: 21, endPoint x: 65, endPoint y: 53, distance: 63.3
click at [11, 21] on span "play_arrow" at bounding box center [9, 22] width 7 height 7
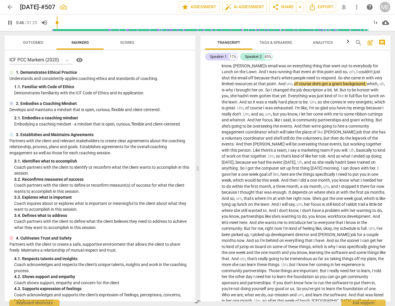
scroll to position [67, 0]
drag, startPoint x: 11, startPoint y: 21, endPoint x: 76, endPoint y: 45, distance: 69.4
click at [11, 21] on span "pause" at bounding box center [9, 22] width 7 height 7
type input "51"
drag, startPoint x: 354, startPoint y: 89, endPoint x: 359, endPoint y: 88, distance: 4.9
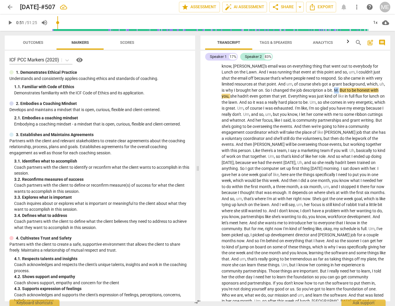
click at [9, 22] on span "play_arrow" at bounding box center [9, 22] width 7 height 7
click at [9, 23] on span "pause" at bounding box center [9, 22] width 7 height 7
type input "56"
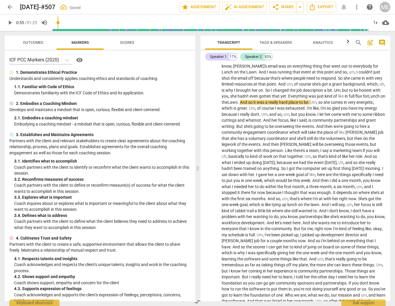
drag, startPoint x: 9, startPoint y: 24, endPoint x: 34, endPoint y: 35, distance: 27.1
click at [9, 24] on span "play_arrow" at bounding box center [9, 22] width 7 height 7
drag, startPoint x: 11, startPoint y: 19, endPoint x: 90, endPoint y: 70, distance: 93.8
click at [11, 20] on span "pause" at bounding box center [9, 22] width 7 height 7
type input "65"
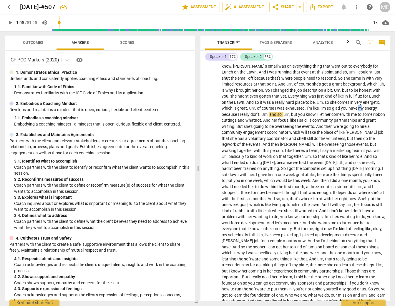
drag, startPoint x: 232, startPoint y: 113, endPoint x: 236, endPoint y: 114, distance: 4.2
click at [358, 111] on span "my" at bounding box center [361, 108] width 6 height 5
click at [10, 21] on span "play_arrow" at bounding box center [9, 22] width 7 height 7
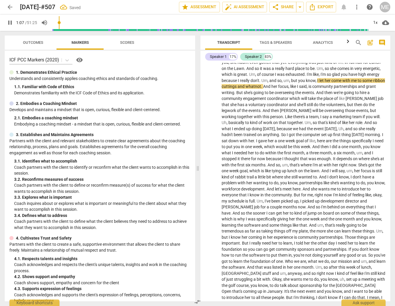
scroll to position [101, 0]
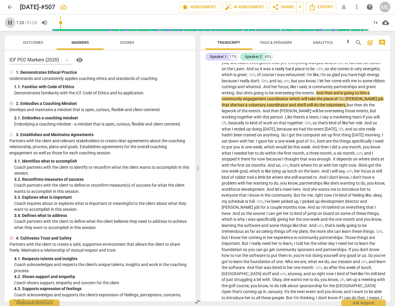
drag, startPoint x: 11, startPoint y: 22, endPoint x: 196, endPoint y: 77, distance: 193.1
click at [12, 23] on span "pause" at bounding box center [9, 22] width 7 height 7
type input "81"
drag, startPoint x: 229, startPoint y: 103, endPoint x: 237, endPoint y: 101, distance: 7.7
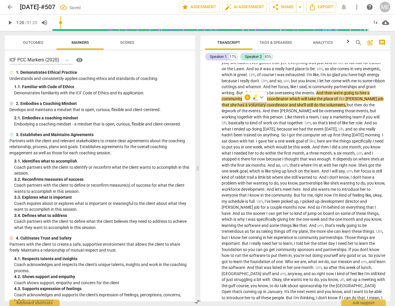
drag, startPoint x: 229, startPoint y: 104, endPoint x: 238, endPoint y: 105, distance: 8.9
click at [346, 101] on span "[PERSON_NAME]" at bounding box center [362, 99] width 32 height 5
click at [60, 25] on input "range" at bounding box center [210, 22] width 316 height 19
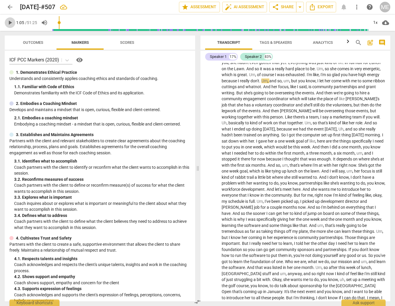
drag, startPoint x: 10, startPoint y: 22, endPoint x: 13, endPoint y: 22, distance: 3.0
click at [11, 22] on span "play_arrow" at bounding box center [9, 22] width 7 height 7
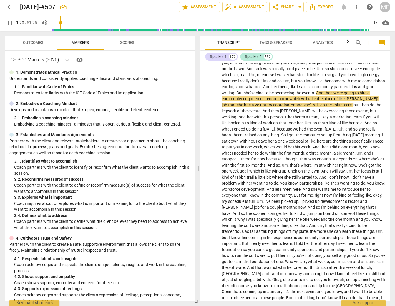
click at [8, 22] on span "pause" at bounding box center [9, 22] width 7 height 7
type input "80"
click at [252, 105] on span "has" at bounding box center [248, 105] width 8 height 5
click at [11, 21] on span "play_arrow" at bounding box center [9, 22] width 7 height 7
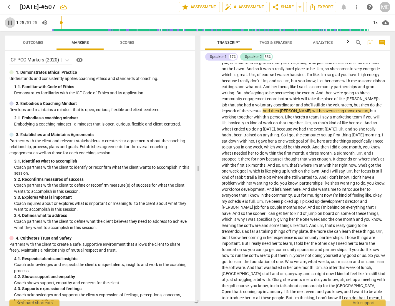
click at [11, 24] on span "pause" at bounding box center [9, 22] width 7 height 7
click at [10, 21] on span "play_arrow" at bounding box center [9, 22] width 7 height 7
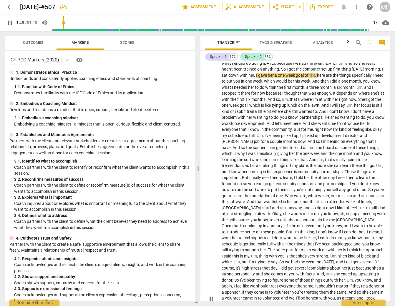
scroll to position [167, 0]
click at [9, 24] on span "pause" at bounding box center [9, 22] width 7 height 7
click at [64, 25] on input "range" at bounding box center [210, 22] width 316 height 19
click at [11, 21] on span "play_arrow" at bounding box center [9, 22] width 7 height 7
click at [11, 22] on span "pause" at bounding box center [9, 22] width 7 height 7
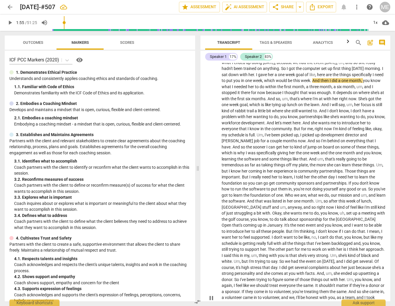
type input "115"
click at [226, 82] on span "to" at bounding box center [224, 80] width 5 height 5
drag, startPoint x: 256, startPoint y: 80, endPoint x: 265, endPoint y: 81, distance: 9.2
click at [265, 81] on p "Yeah , well , no , I think that's about right . She's new staff . I want to mak…" at bounding box center [304, 298] width 164 height 718
drag, startPoint x: 261, startPoint y: 80, endPoint x: 269, endPoint y: 78, distance: 8.9
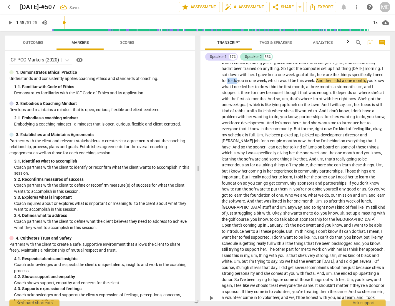
click at [237, 79] on span "for to do" at bounding box center [230, 80] width 16 height 5
click at [235, 79] on span "you" at bounding box center [231, 80] width 8 height 5
click at [64, 24] on input "range" at bounding box center [210, 22] width 316 height 19
drag, startPoint x: 10, startPoint y: 25, endPoint x: 118, endPoint y: 76, distance: 119.3
click at [10, 25] on span "play_arrow" at bounding box center [9, 22] width 7 height 7
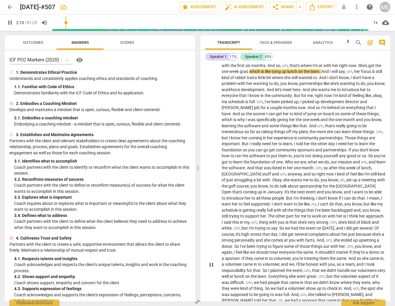
scroll to position [201, 0]
drag, startPoint x: 9, startPoint y: 23, endPoint x: 227, endPoint y: 58, distance: 221.2
click at [9, 23] on span "pause" at bounding box center [9, 22] width 7 height 7
type input "133"
click at [298, 69] on span "lunch" at bounding box center [292, 71] width 11 height 5
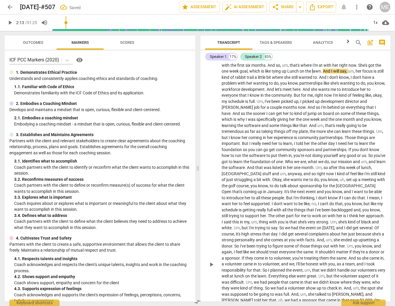
click at [321, 70] on span "lawn" at bounding box center [316, 71] width 9 height 5
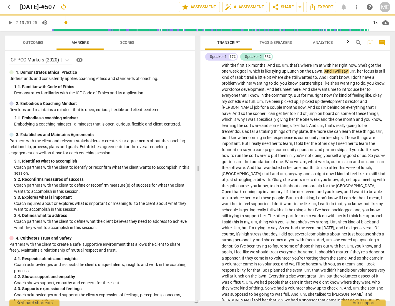
click at [11, 21] on span "play_arrow" at bounding box center [9, 22] width 7 height 7
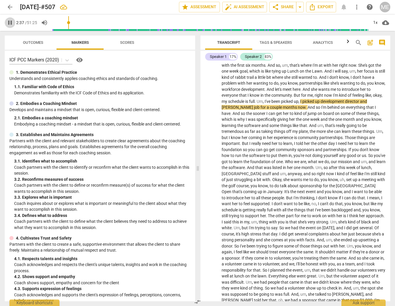
click at [10, 22] on span "pause" at bounding box center [9, 22] width 7 height 7
type input "158"
click at [271, 107] on p "Yeah , well , no , I think that's about right . She's new staff . I want to mak…" at bounding box center [304, 265] width 164 height 718
click at [254, 107] on span "[PERSON_NAME]" at bounding box center [238, 107] width 32 height 5
drag, startPoint x: 269, startPoint y: 106, endPoint x: 277, endPoint y: 107, distance: 7.8
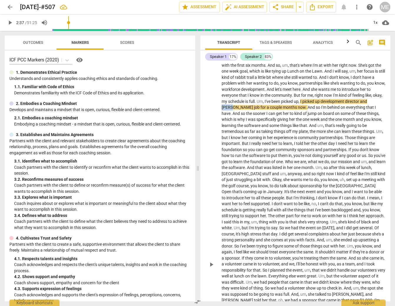
click at [278, 109] on p "Yeah , well , no , I think that's about right . She's new staff . I want to mak…" at bounding box center [304, 265] width 164 height 718
click at [10, 24] on span "play_arrow" at bounding box center [9, 22] width 7 height 7
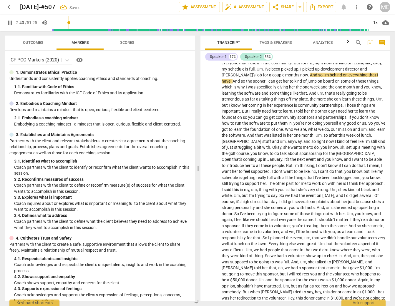
scroll to position [0, 0]
click at [9, 24] on span "pause" at bounding box center [9, 22] width 7 height 7
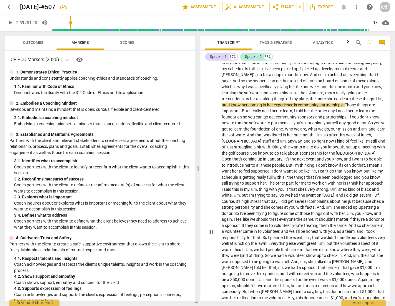
type input "179"
drag, startPoint x: 258, startPoint y: 103, endPoint x: 261, endPoint y: 104, distance: 3.9
click at [376, 101] on span "Um" at bounding box center [379, 99] width 6 height 5
drag, startPoint x: 9, startPoint y: 22, endPoint x: 161, endPoint y: 86, distance: 165.3
click at [10, 22] on span "play_arrow" at bounding box center [9, 22] width 7 height 7
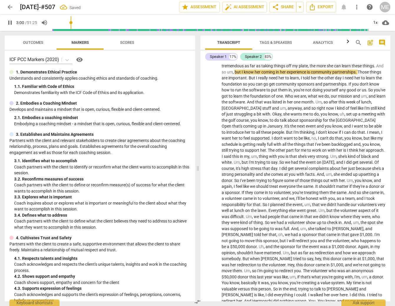
scroll to position [1, 0]
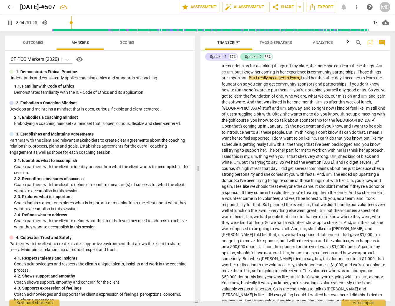
click at [9, 21] on span "pause" at bounding box center [9, 22] width 7 height 7
click at [10, 21] on span "play_arrow" at bounding box center [9, 22] width 7 height 7
click at [9, 22] on span "pause" at bounding box center [9, 22] width 7 height 7
type input "196"
click at [362, 92] on span "us" at bounding box center [364, 90] width 4 height 5
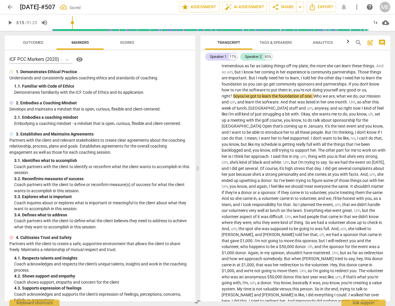
click at [12, 24] on span "play_arrow" at bounding box center [9, 22] width 7 height 7
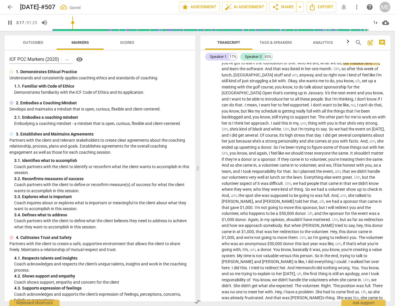
scroll to position [1, 0]
click at [10, 23] on span "pause" at bounding box center [9, 22] width 7 height 7
type input "204"
drag, startPoint x: 292, startPoint y: 74, endPoint x: 303, endPoint y: 75, distance: 11.2
click at [303, 75] on p "Yeah , well , no , I think that's about right . She's new staff . I want to mak…" at bounding box center [304, 166] width 164 height 718
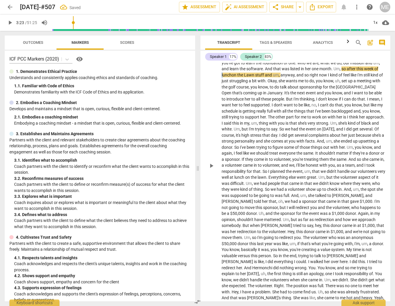
click at [283, 72] on p "Yeah , well , no , I think that's about right . She's new staff . I want to mak…" at bounding box center [304, 166] width 164 height 718
click at [11, 21] on span "play_arrow" at bounding box center [9, 22] width 7 height 7
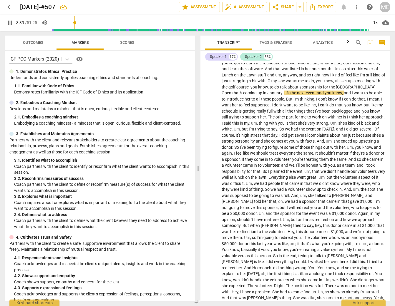
click at [10, 21] on span "pause" at bounding box center [9, 22] width 7 height 7
type input "220"
click at [336, 89] on span "[GEOGRAPHIC_DATA]" at bounding box center [356, 87] width 40 height 5
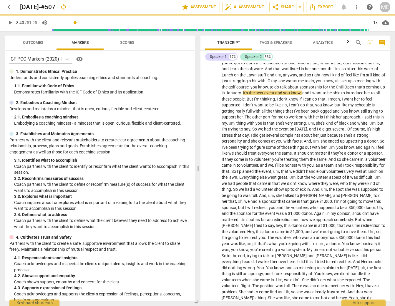
click at [11, 23] on span "play_arrow" at bounding box center [9, 22] width 7 height 7
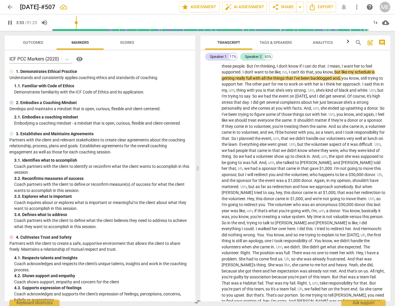
scroll to position [1, 0]
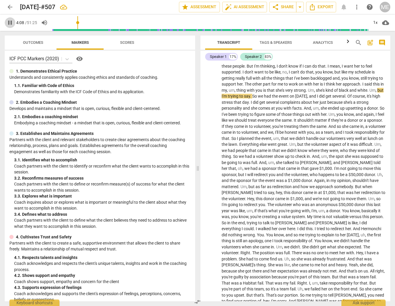
click at [12, 23] on span "pause" at bounding box center [9, 22] width 7 height 7
click at [10, 22] on span "play_arrow" at bounding box center [9, 22] width 7 height 7
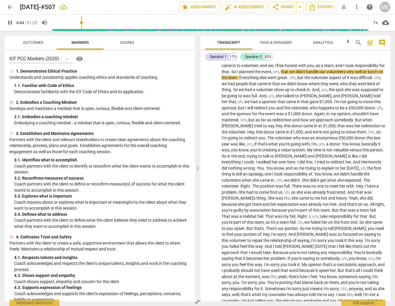
scroll to position [1, 0]
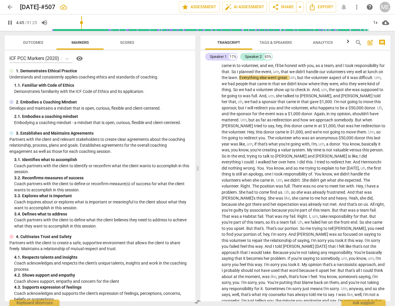
click at [9, 20] on span "pause" at bounding box center [9, 22] width 7 height 7
type input "286"
click at [328, 78] on p "Yeah , well , no , I think that's about right . She's new staff . I want to mak…" at bounding box center [304, 66] width 164 height 718
click at [368, 74] on span "lunch" at bounding box center [373, 71] width 11 height 5
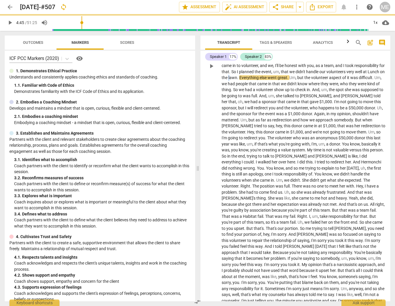
click at [354, 79] on p "Yeah , well , no , I think that's about right . She's new staff . I want to mak…" at bounding box center [304, 66] width 164 height 718
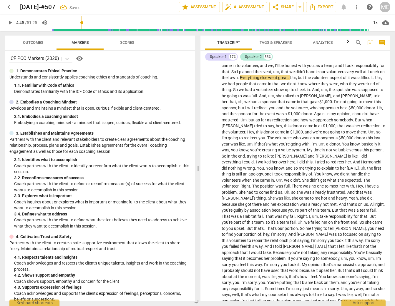
click at [11, 23] on span "play_arrow" at bounding box center [9, 22] width 7 height 7
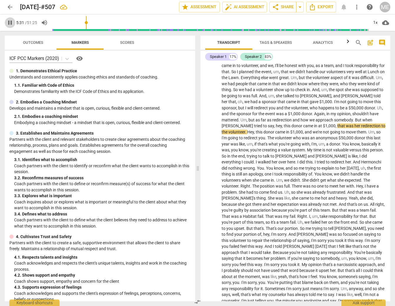
click at [10, 22] on span "pause" at bounding box center [9, 22] width 7 height 7
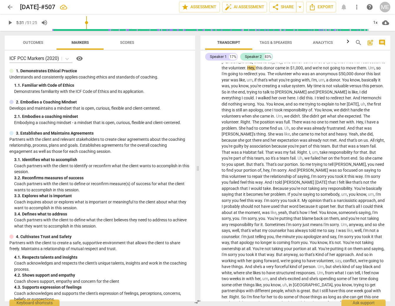
scroll to position [2, 0]
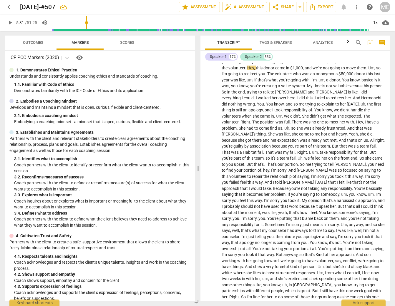
click at [10, 22] on span "play_arrow" at bounding box center [9, 22] width 7 height 7
click at [11, 24] on span "pause" at bounding box center [9, 22] width 7 height 7
click at [10, 24] on span "play_arrow" at bounding box center [9, 22] width 7 height 7
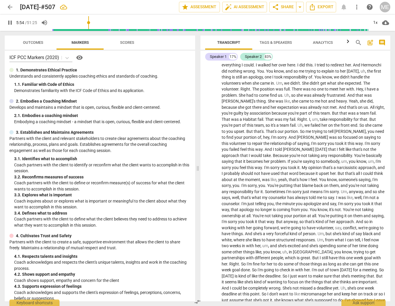
scroll to position [3, 0]
drag, startPoint x: 9, startPoint y: 24, endPoint x: 9, endPoint y: 28, distance: 3.5
click at [9, 24] on span "pause" at bounding box center [9, 22] width 7 height 7
type input "362"
click at [361, 67] on span "Hermonchi" at bounding box center [371, 65] width 20 height 5
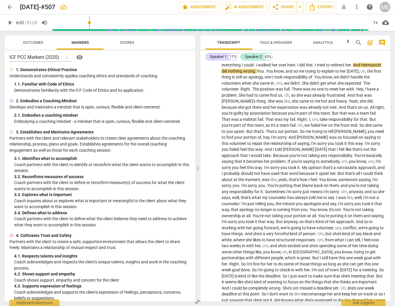
drag, startPoint x: 303, startPoint y: 71, endPoint x: 306, endPoint y: 72, distance: 3.3
click at [361, 67] on span "Hermonchi" at bounding box center [371, 65] width 20 height 5
drag, startPoint x: 308, startPoint y: 71, endPoint x: 317, endPoint y: 68, distance: 9.6
click at [361, 67] on span "Her monchi" at bounding box center [371, 65] width 21 height 5
click at [10, 22] on span "play_arrow" at bounding box center [9, 22] width 7 height 7
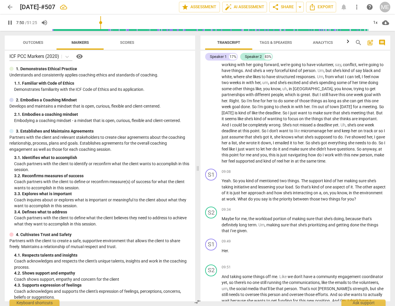
scroll to position [4, 0]
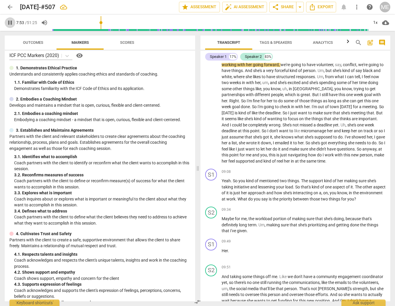
drag, startPoint x: 12, startPoint y: 23, endPoint x: 176, endPoint y: 54, distance: 167.5
click at [15, 23] on span "pause" at bounding box center [10, 22] width 11 height 7
type input "473"
click at [316, 61] on span "Kind" at bounding box center [320, 58] width 9 height 5
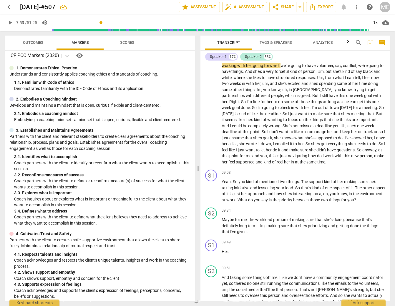
click at [8, 22] on span "play_arrow" at bounding box center [9, 22] width 7 height 7
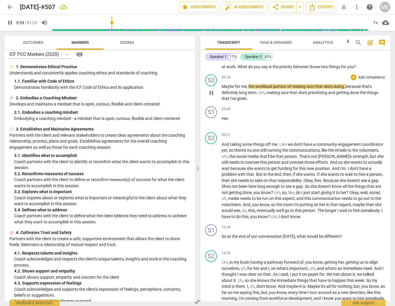
scroll to position [792, 0]
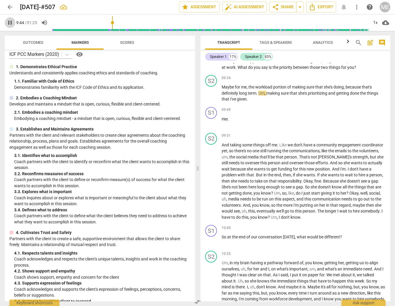
drag, startPoint x: 12, startPoint y: 25, endPoint x: 206, endPoint y: 47, distance: 195.2
click at [14, 26] on span "pause" at bounding box center [10, 22] width 11 height 7
type input "584"
drag, startPoint x: 346, startPoint y: 91, endPoint x: 362, endPoint y: 92, distance: 15.9
click at [362, 92] on p "Maybe for me , the workload portion of making sure that she's doing , because t…" at bounding box center [304, 93] width 164 height 18
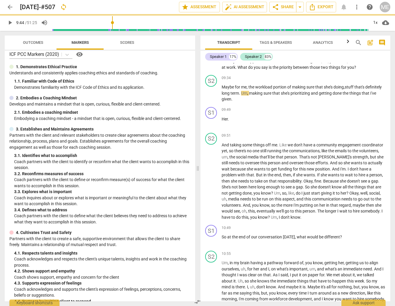
drag, startPoint x: 112, startPoint y: 25, endPoint x: 116, endPoint y: 32, distance: 7.8
click at [112, 25] on input "range" at bounding box center [210, 22] width 316 height 19
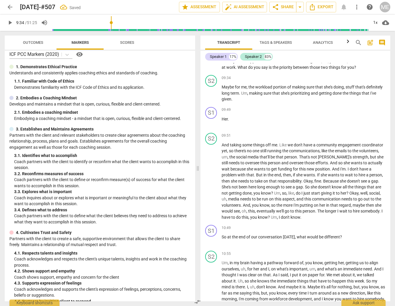
drag, startPoint x: 9, startPoint y: 23, endPoint x: 60, endPoint y: 46, distance: 56.0
click at [9, 23] on span "play_arrow" at bounding box center [9, 22] width 7 height 7
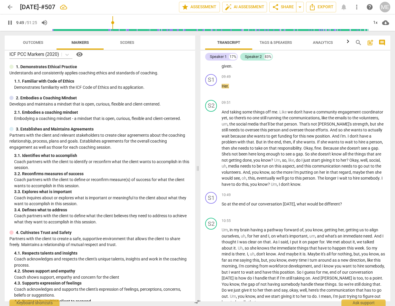
scroll to position [6, 0]
click at [8, 25] on span "pause" at bounding box center [9, 22] width 7 height 7
type input "590"
click at [257, 69] on p "Maybe for me , the workload portion of making sure that she's doing , stuff tha…" at bounding box center [304, 60] width 164 height 18
click at [224, 89] on span "Her" at bounding box center [225, 86] width 6 height 5
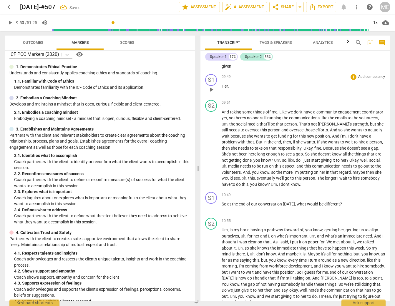
click at [222, 89] on span "Her" at bounding box center [225, 86] width 6 height 5
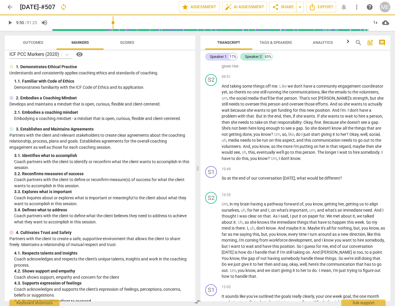
scroll to position [799, 0]
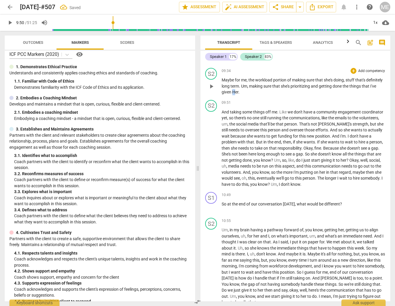
click at [250, 95] on p "Maybe for me , the workload portion of making sure that she's doing , stuff tha…" at bounding box center [304, 86] width 164 height 18
click at [11, 21] on span "play_arrow" at bounding box center [9, 22] width 7 height 7
drag, startPoint x: 10, startPoint y: 21, endPoint x: 140, endPoint y: 103, distance: 153.8
click at [11, 22] on span "pause" at bounding box center [9, 22] width 7 height 7
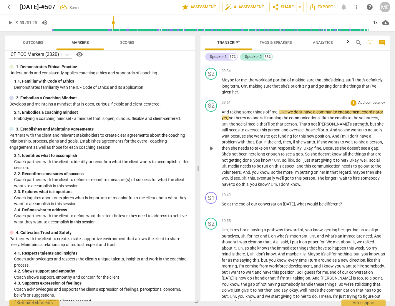
click at [222, 114] on span "And" at bounding box center [226, 112] width 8 height 5
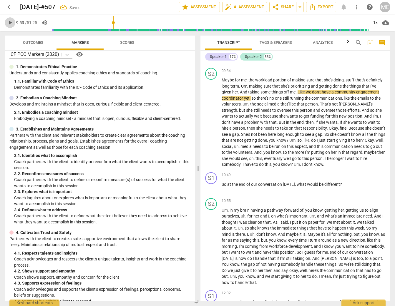
click at [10, 22] on span "play_arrow" at bounding box center [9, 22] width 7 height 7
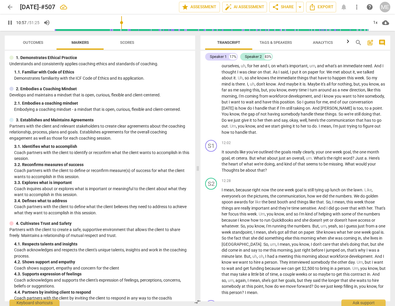
scroll to position [15, 0]
drag, startPoint x: 9, startPoint y: 23, endPoint x: 43, endPoint y: 35, distance: 36.3
click at [9, 23] on span "pause" at bounding box center [9, 22] width 7 height 7
type input "679"
click at [324, 74] on span "for" at bounding box center [321, 72] width 5 height 5
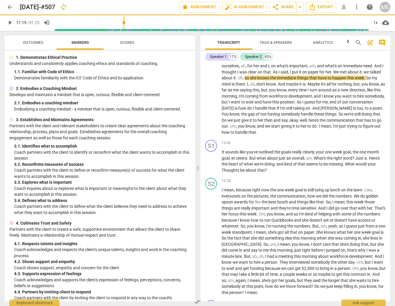
click at [10, 22] on span "play_arrow" at bounding box center [9, 22] width 7 height 7
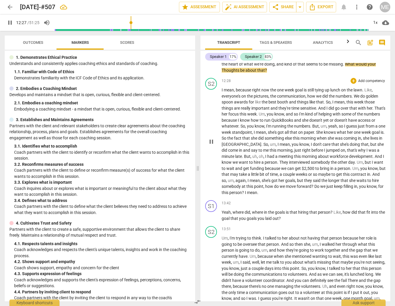
scroll to position [1050, 0]
drag, startPoint x: 11, startPoint y: 24, endPoint x: 60, endPoint y: 43, distance: 52.6
click at [12, 24] on span "pause" at bounding box center [9, 22] width 7 height 7
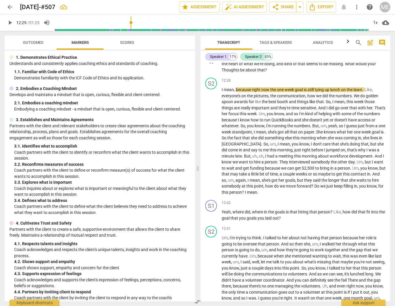
type input "749"
click at [223, 72] on span "Thoughts" at bounding box center [231, 70] width 19 height 5
drag, startPoint x: 11, startPoint y: 22, endPoint x: 14, endPoint y: 28, distance: 6.2
click at [11, 24] on span "play_arrow" at bounding box center [9, 22] width 7 height 7
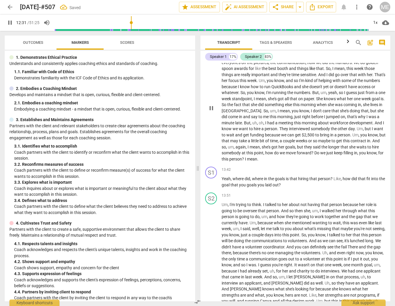
scroll to position [1083, 0]
drag, startPoint x: 10, startPoint y: 22, endPoint x: 253, endPoint y: 56, distance: 244.6
click at [11, 23] on span "pause" at bounding box center [9, 22] width 7 height 7
type input "753"
click at [333, 66] on p "I mean , because right now the one week goal is still tying up lunch on the law…" at bounding box center [304, 107] width 164 height 109
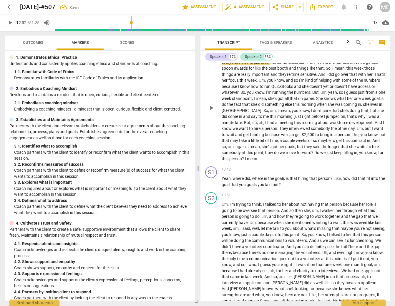
click at [357, 59] on span "lawn" at bounding box center [359, 56] width 9 height 5
click at [10, 24] on span "play_arrow" at bounding box center [9, 22] width 7 height 7
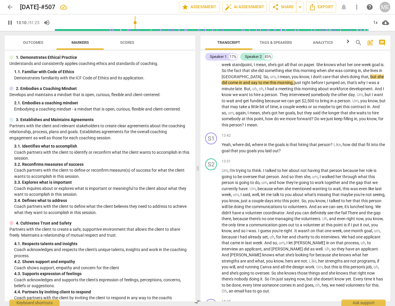
scroll to position [15, 0]
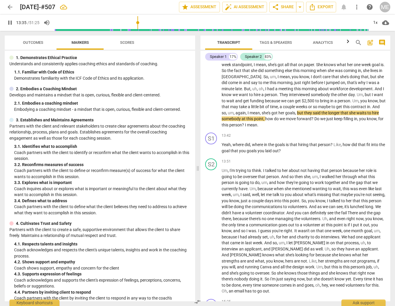
drag, startPoint x: 9, startPoint y: 22, endPoint x: 9, endPoint y: 30, distance: 7.7
click at [9, 30] on div "pause 13:35 / 51:25 volume_up 1x cloud_download" at bounding box center [198, 22] width 386 height 16
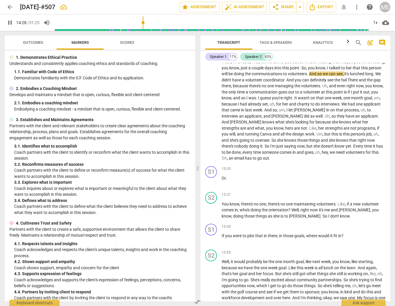
scroll to position [1251, 0]
drag, startPoint x: 10, startPoint y: 20, endPoint x: 205, endPoint y: 58, distance: 198.8
click at [12, 20] on span "pause" at bounding box center [9, 22] width 7 height 7
type input "870"
drag, startPoint x: 360, startPoint y: 85, endPoint x: 365, endPoint y: 86, distance: 4.9
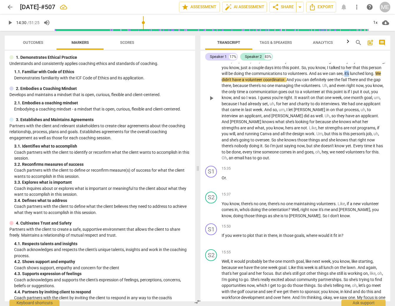
click at [350, 76] on span "it's" at bounding box center [347, 73] width 6 height 5
click at [358, 76] on span "unched" at bounding box center [365, 73] width 14 height 5
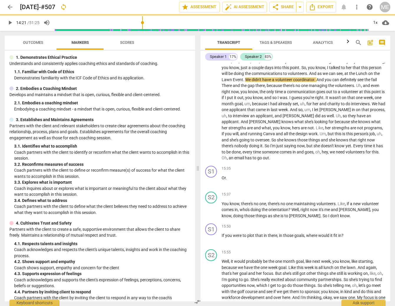
click at [143, 25] on input "range" at bounding box center [211, 22] width 314 height 19
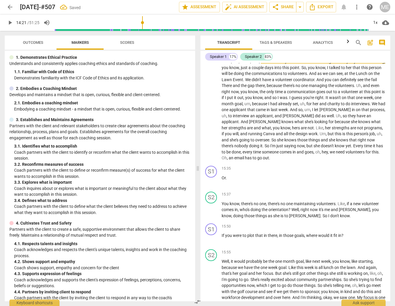
click at [10, 21] on span "play_arrow" at bounding box center [9, 22] width 7 height 7
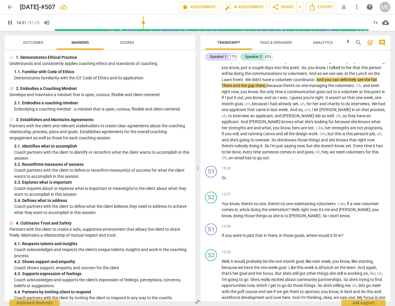
click at [11, 24] on span "pause" at bounding box center [9, 22] width 7 height 7
type input "871"
click at [243, 82] on span "Event" at bounding box center [238, 79] width 10 height 5
click at [11, 24] on span "play_arrow" at bounding box center [9, 22] width 7 height 7
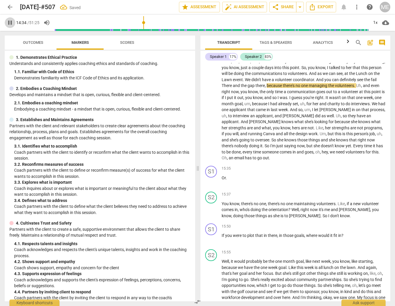
click at [10, 21] on span "pause" at bounding box center [9, 22] width 7 height 7
type input "874"
click at [230, 88] on span "There" at bounding box center [227, 85] width 11 height 5
click at [11, 23] on span "play_arrow" at bounding box center [9, 22] width 7 height 7
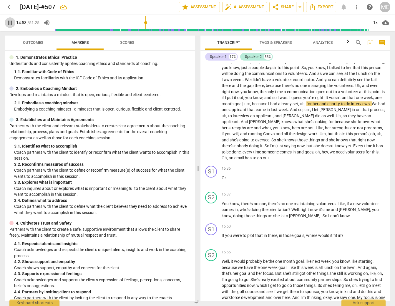
click at [9, 23] on span "pause" at bounding box center [9, 22] width 7 height 7
type input "893"
click at [341, 106] on span "charity" at bounding box center [334, 104] width 14 height 5
drag, startPoint x: 347, startPoint y: 114, endPoint x: 358, endPoint y: 115, distance: 10.7
click at [341, 106] on span "charity" at bounding box center [334, 104] width 14 height 5
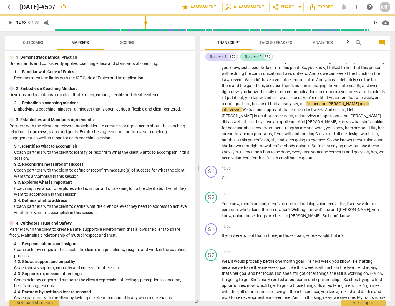
click at [12, 19] on button "play_arrow" at bounding box center [10, 22] width 11 height 11
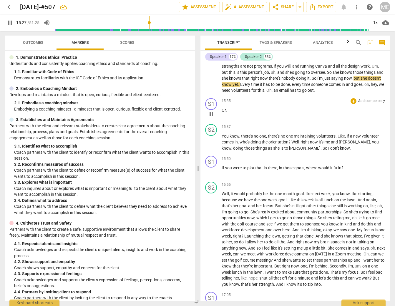
scroll to position [1318, 0]
click at [7, 22] on span "pause" at bounding box center [9, 22] width 7 height 7
type input "936"
click at [291, 94] on p "Um , I'm trying to think . I talked to her about not having that person because…" at bounding box center [304, 30] width 164 height 127
click at [222, 113] on span "Or" at bounding box center [224, 110] width 4 height 5
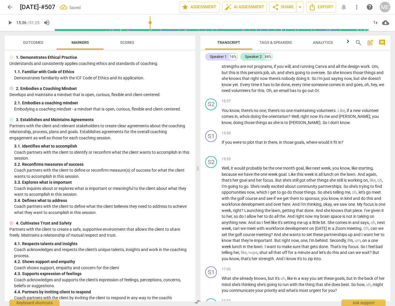
scroll to position [1292, 0]
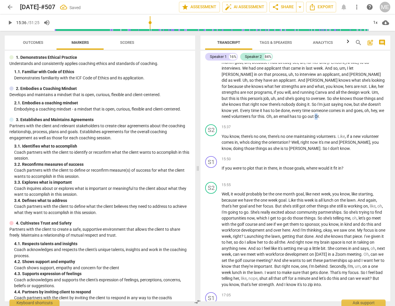
click at [315, 119] on span "Or" at bounding box center [317, 116] width 4 height 5
click at [222, 139] on span "You" at bounding box center [226, 136] width 8 height 5
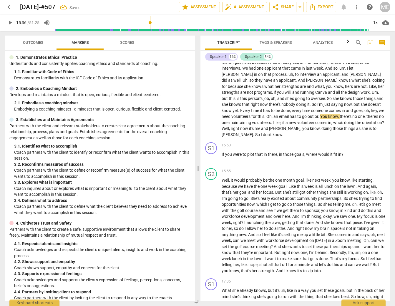
scroll to position [1272, 0]
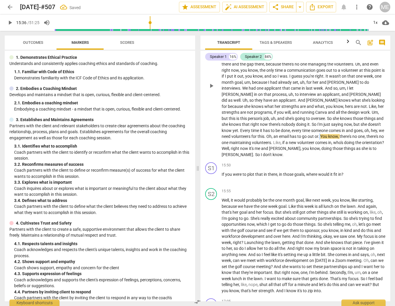
click at [318, 139] on span "." at bounding box center [319, 136] width 2 height 5
drag, startPoint x: 283, startPoint y: 147, endPoint x: 286, endPoint y: 146, distance: 3.4
click at [286, 147] on p "Um , I'm trying to think . I talked to her about not having that person because…" at bounding box center [304, 85] width 164 height 145
click at [12, 23] on span "play_arrow" at bounding box center [9, 22] width 7 height 7
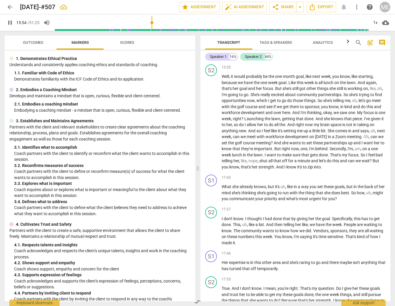
scroll to position [17, 0]
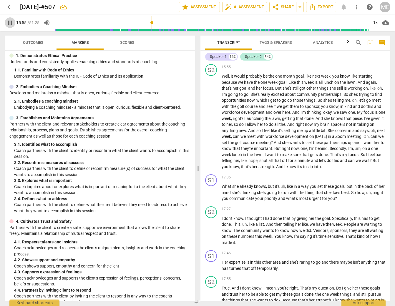
click at [10, 23] on span "pause" at bounding box center [9, 22] width 7 height 7
type input "956"
